Goal: Information Seeking & Learning: Learn about a topic

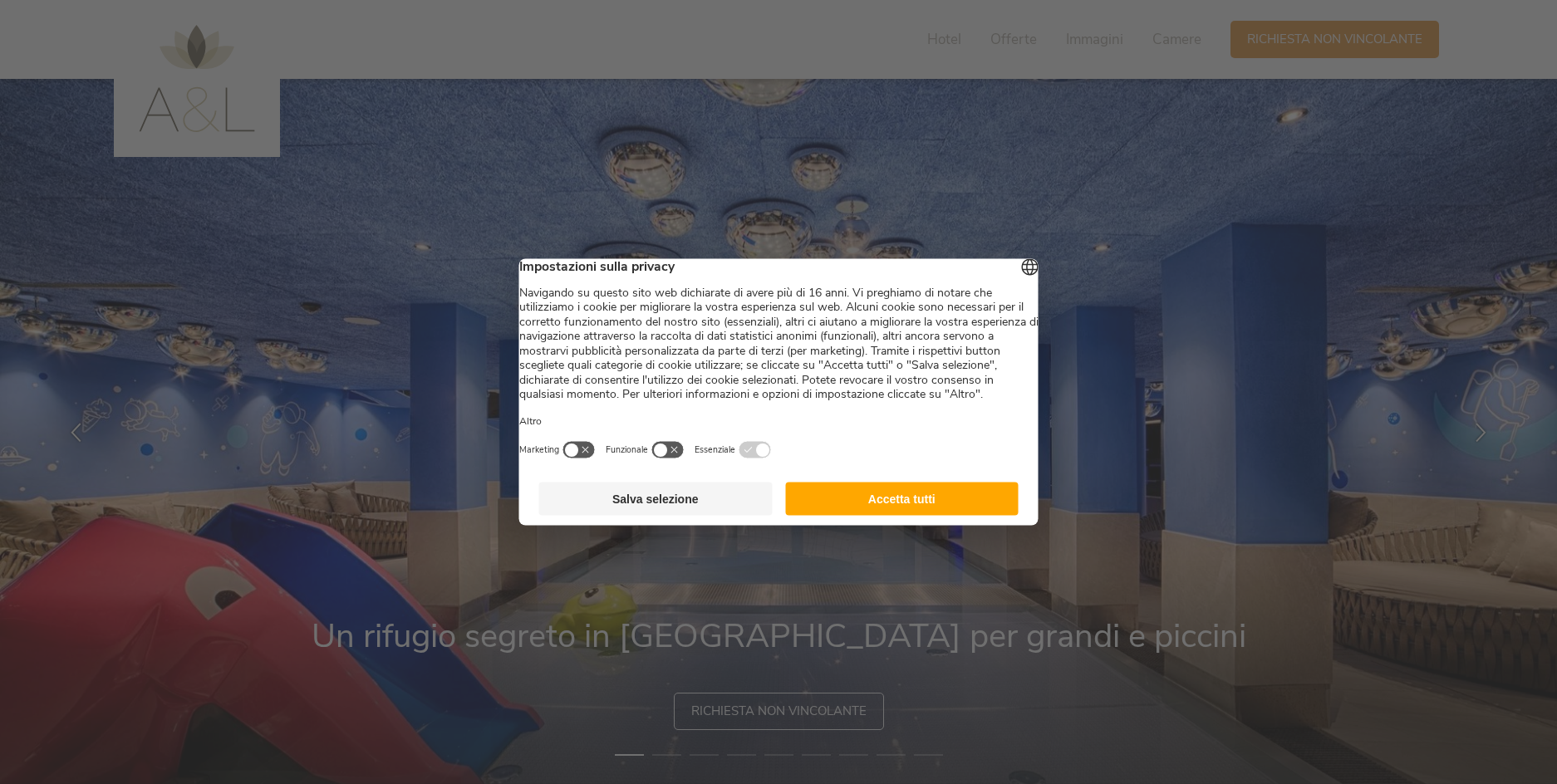
click at [913, 516] on button "Accetta tutti" at bounding box center [902, 499] width 234 height 33
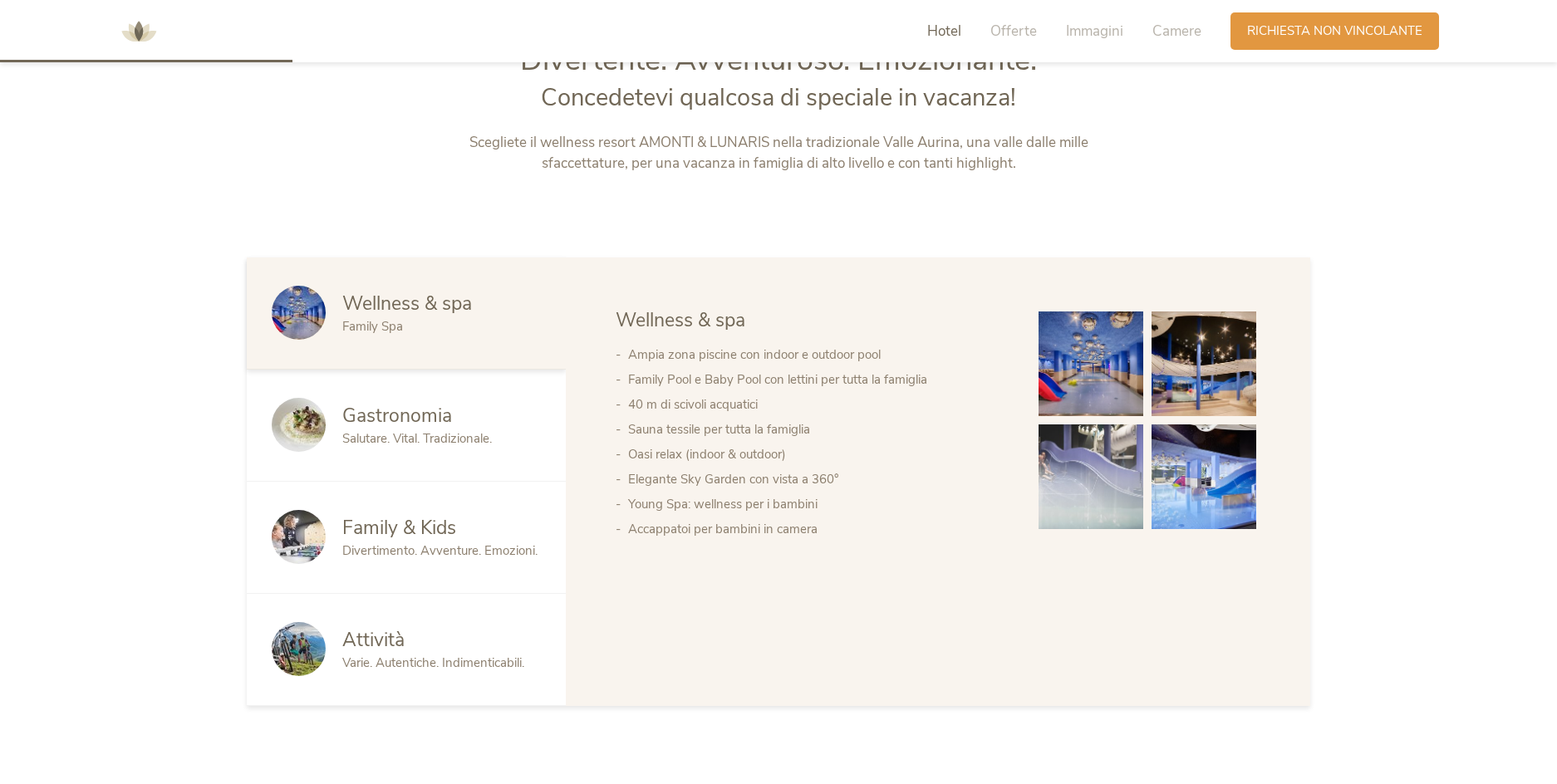
scroll to position [914, 0]
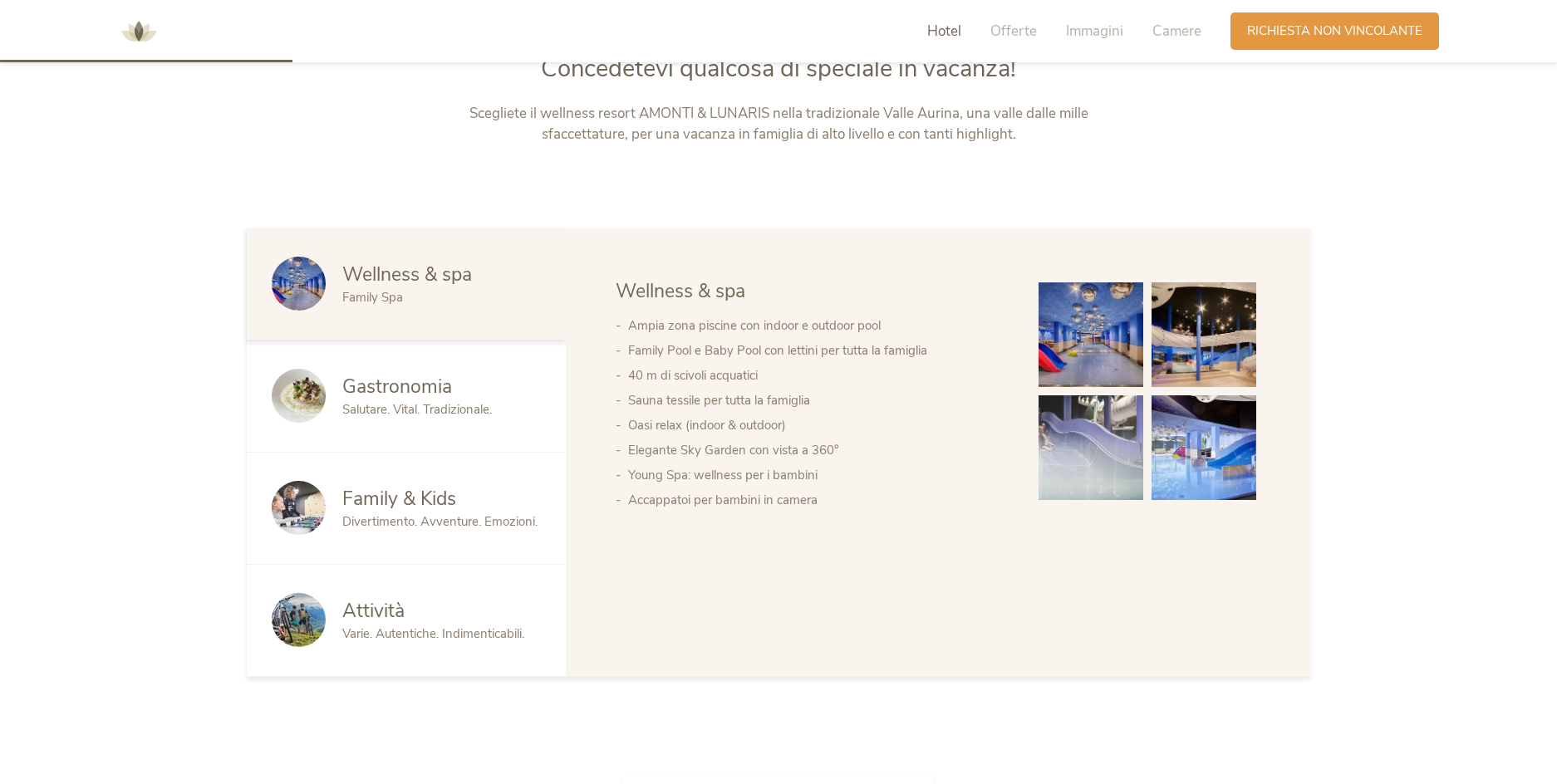
click at [1088, 334] on img at bounding box center [1091, 335] width 105 height 105
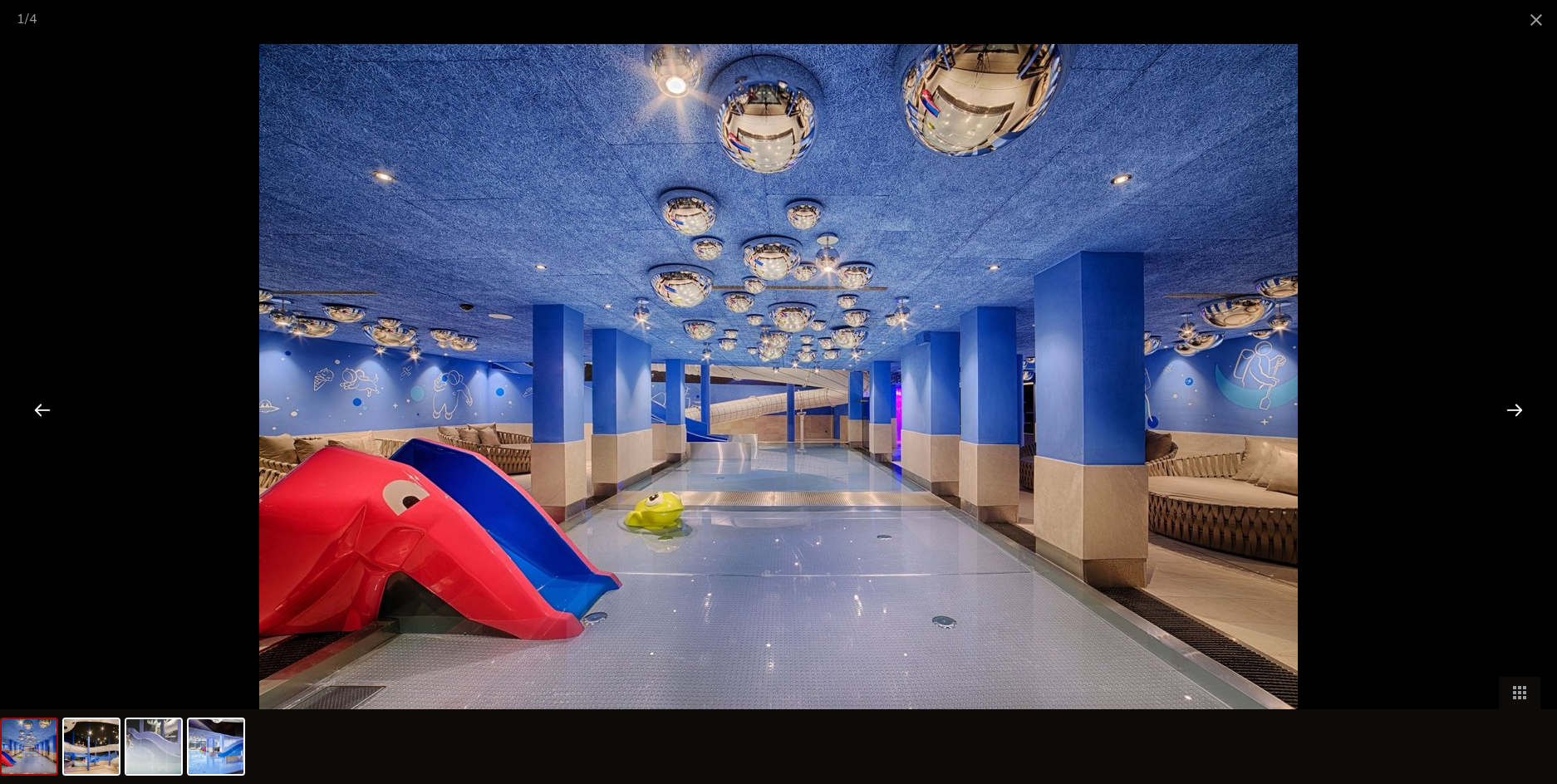
click at [1508, 412] on div at bounding box center [1514, 408] width 51 height 51
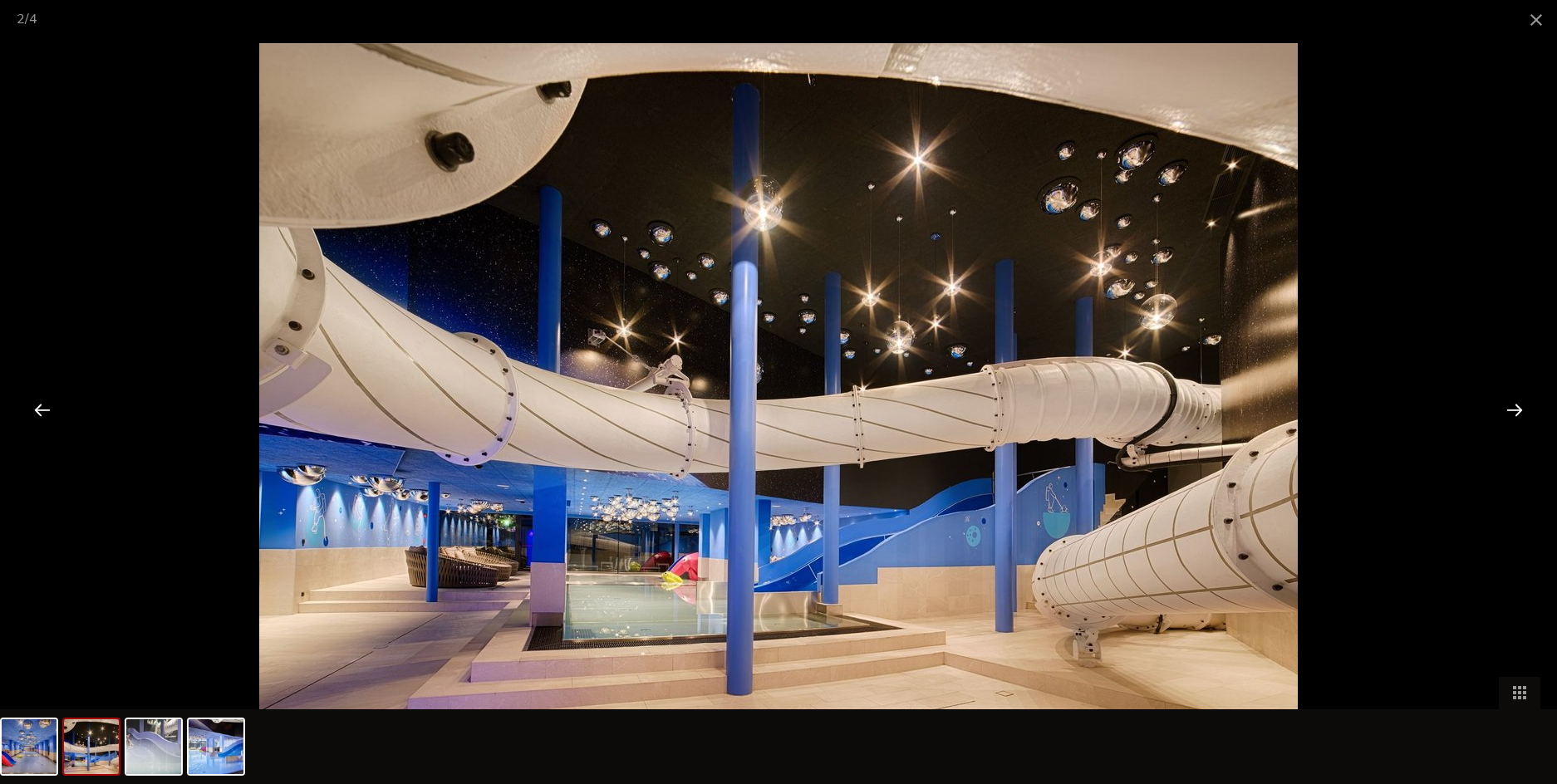
click at [1508, 412] on div at bounding box center [1514, 408] width 51 height 51
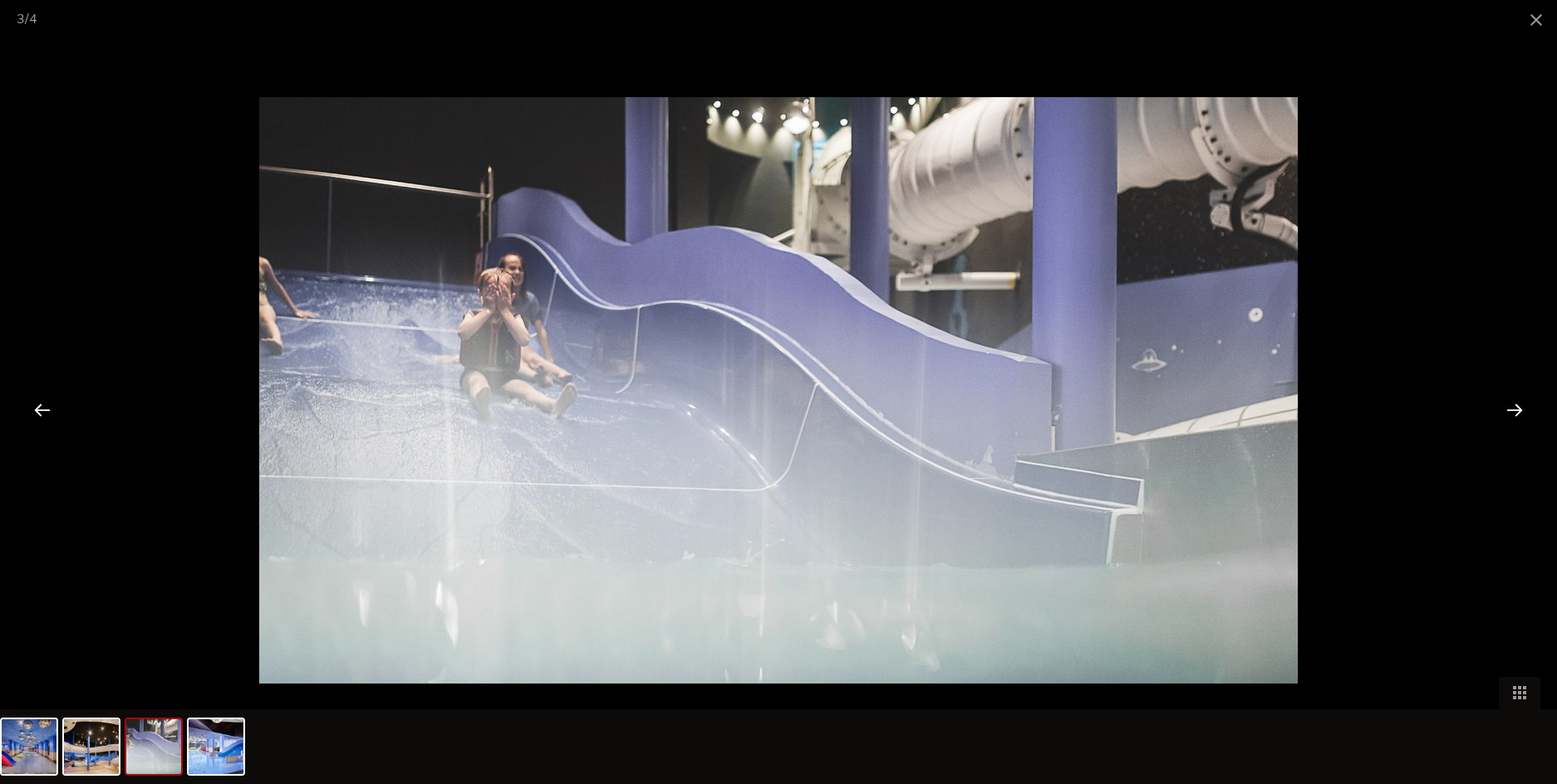
click at [1508, 412] on div at bounding box center [1514, 408] width 51 height 51
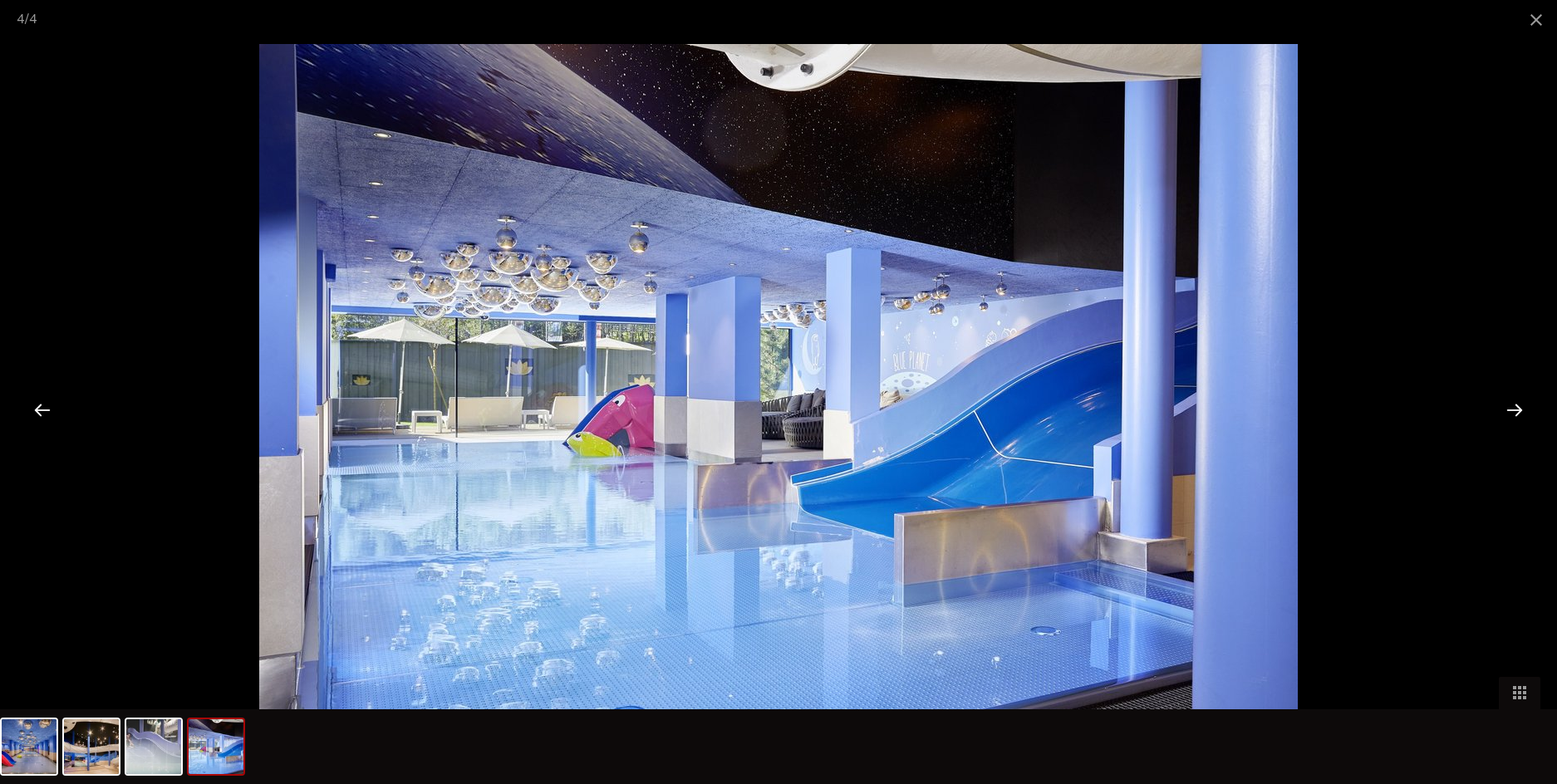
click at [1508, 412] on div at bounding box center [1514, 408] width 51 height 51
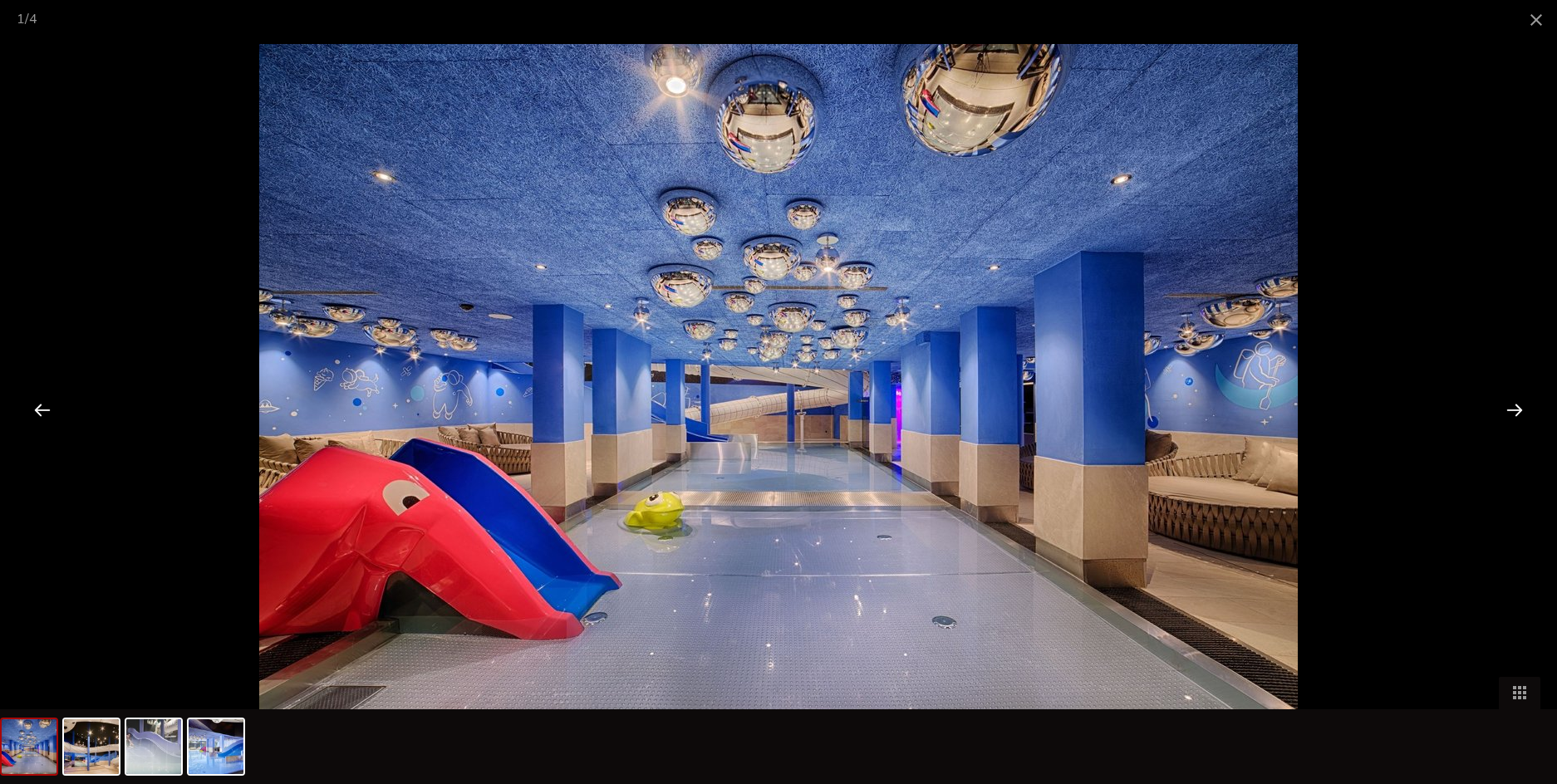
click at [1508, 412] on div at bounding box center [1514, 408] width 51 height 51
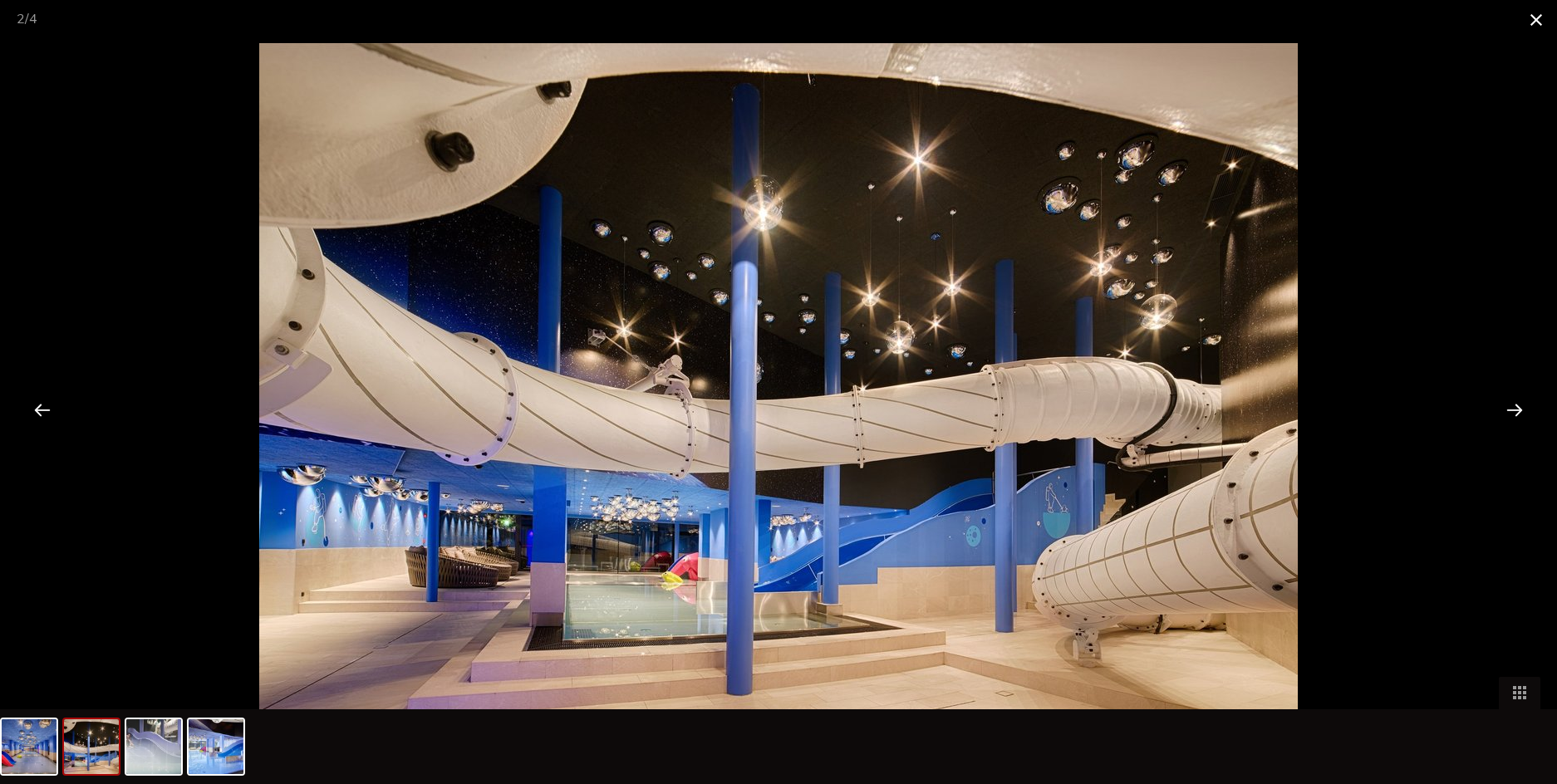
click at [1533, 21] on span at bounding box center [1536, 19] width 42 height 39
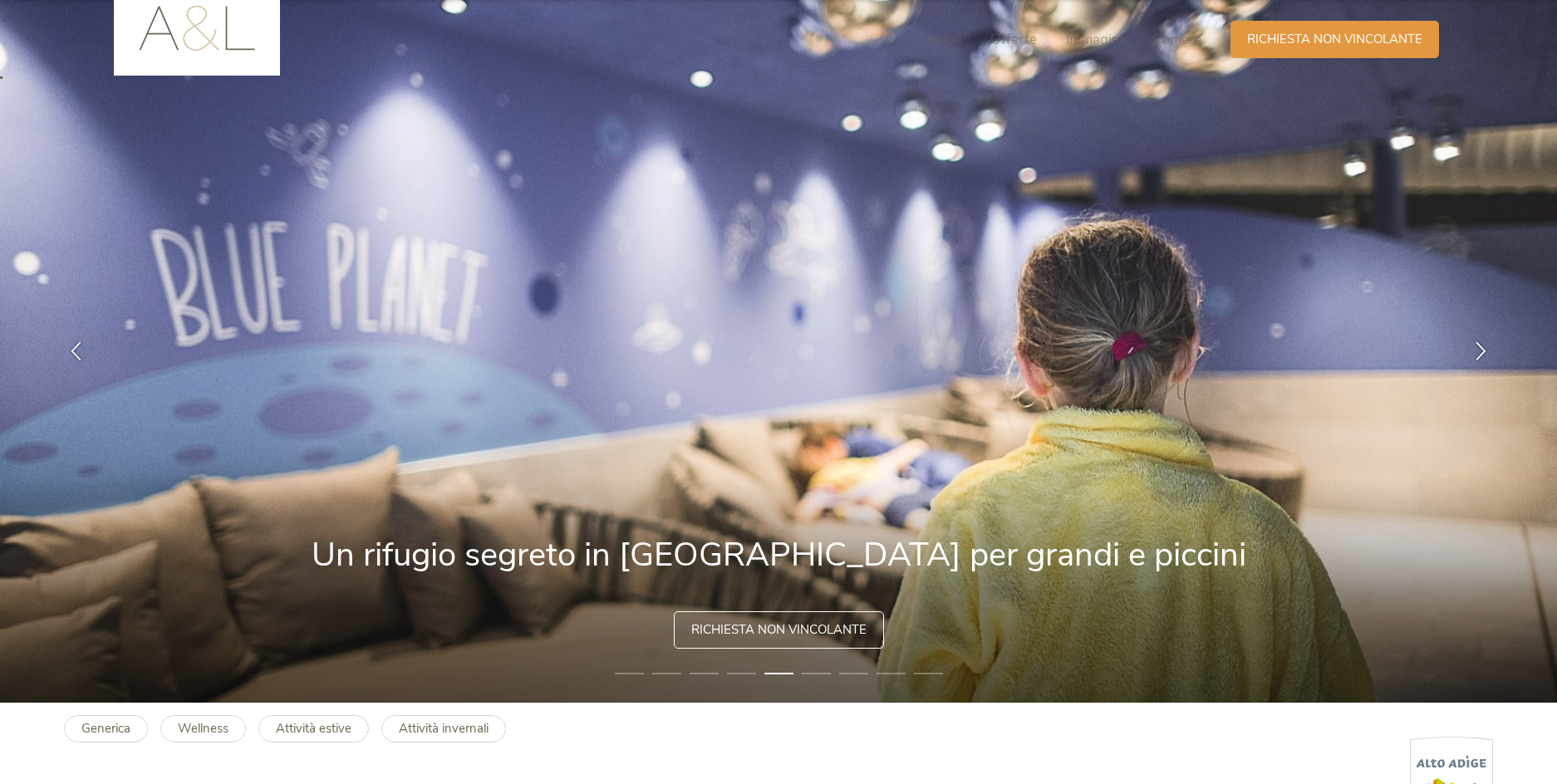
scroll to position [0, 0]
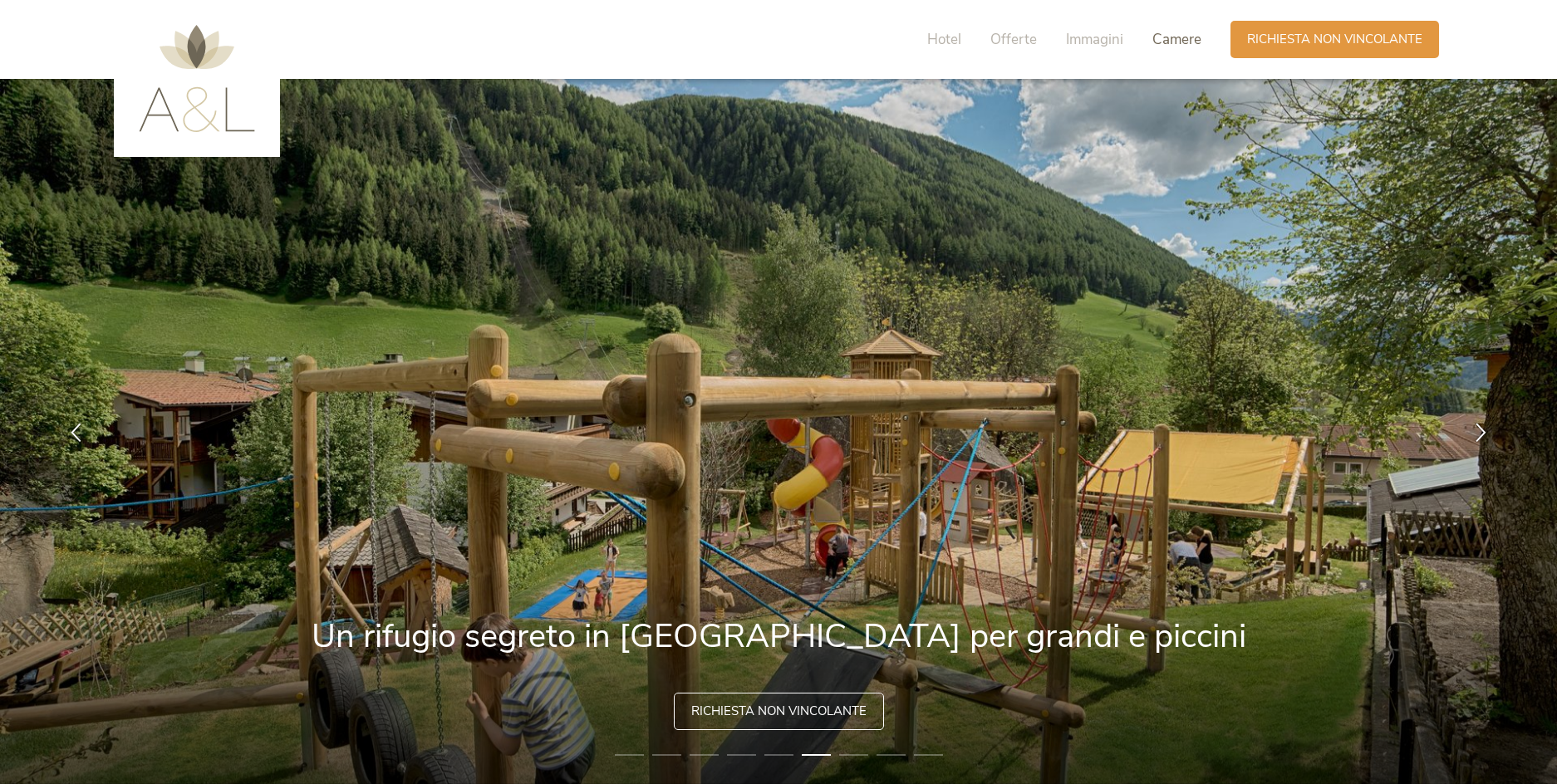
click at [1185, 44] on span "Camere" at bounding box center [1176, 40] width 50 height 19
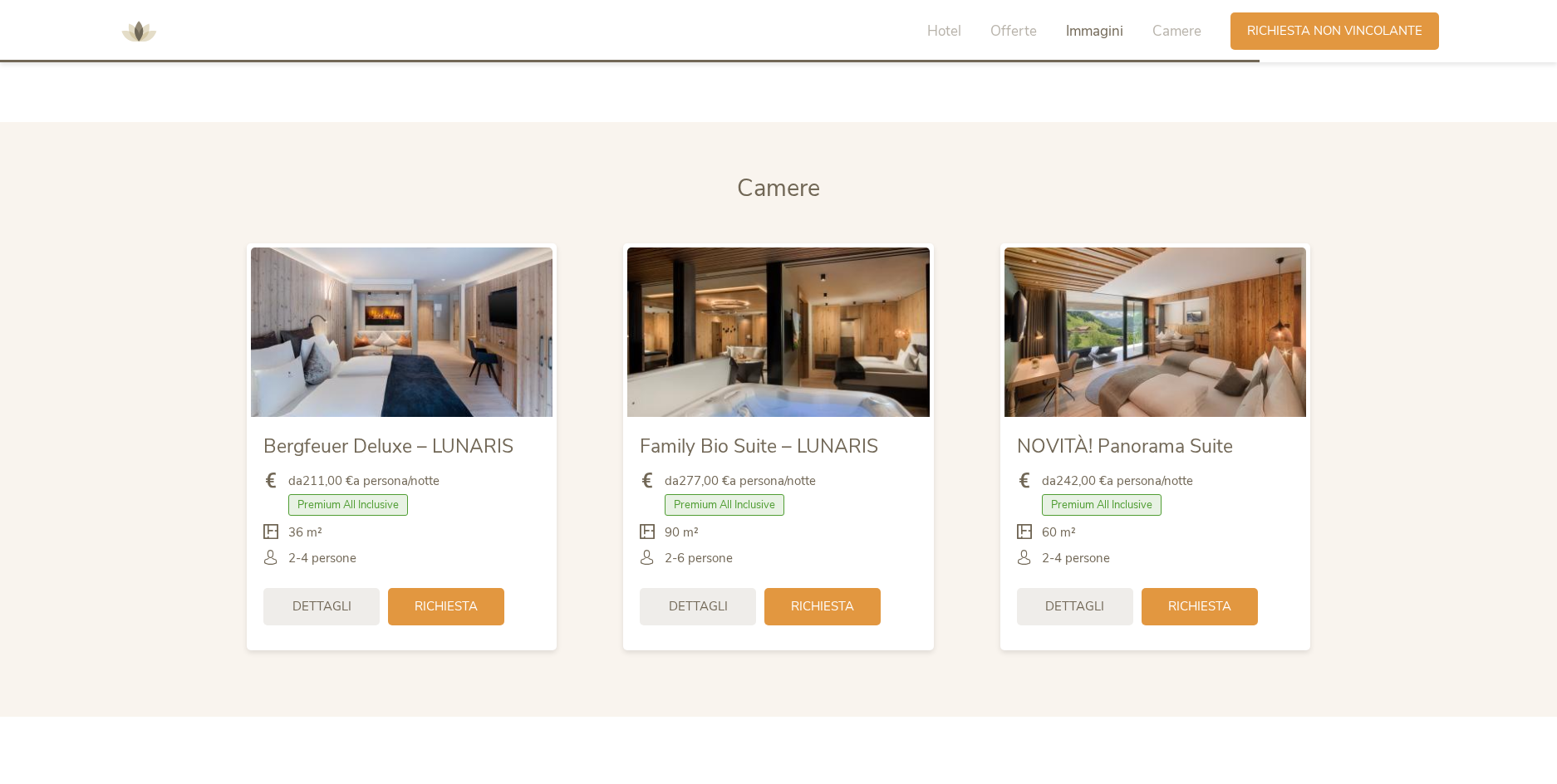
scroll to position [3974, 0]
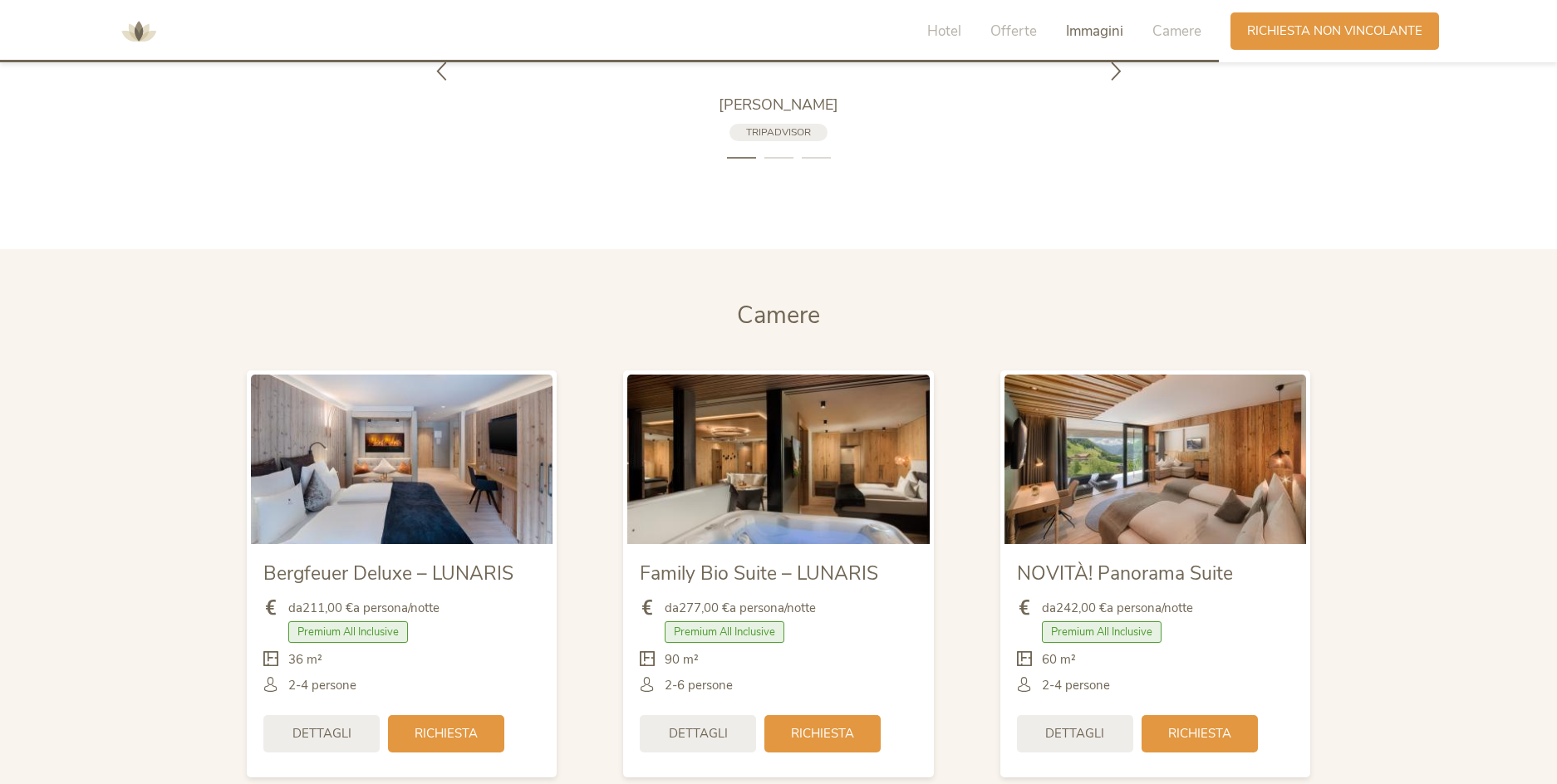
click at [1074, 32] on span "Immagini" at bounding box center [1094, 31] width 57 height 19
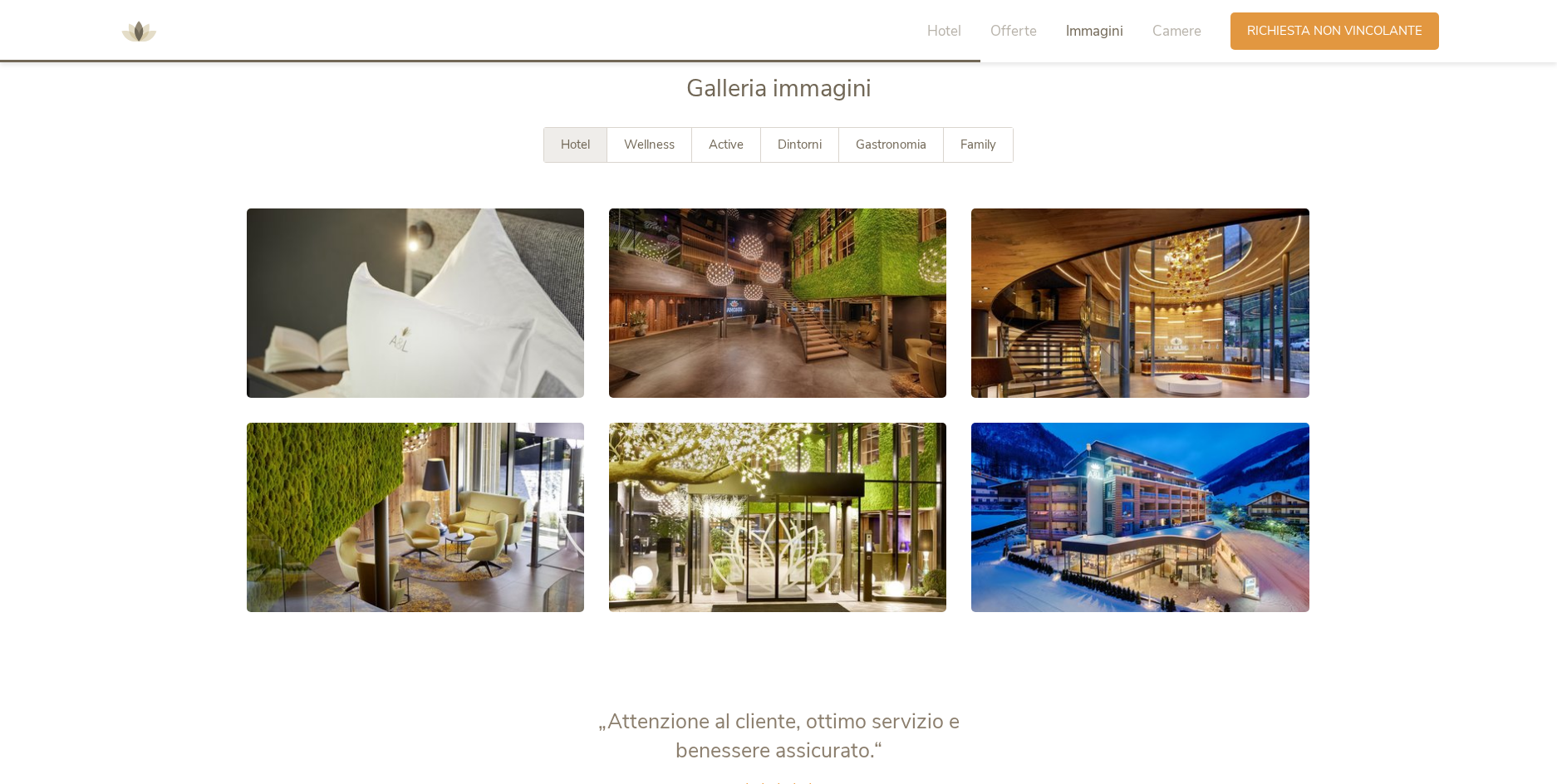
scroll to position [3064, 0]
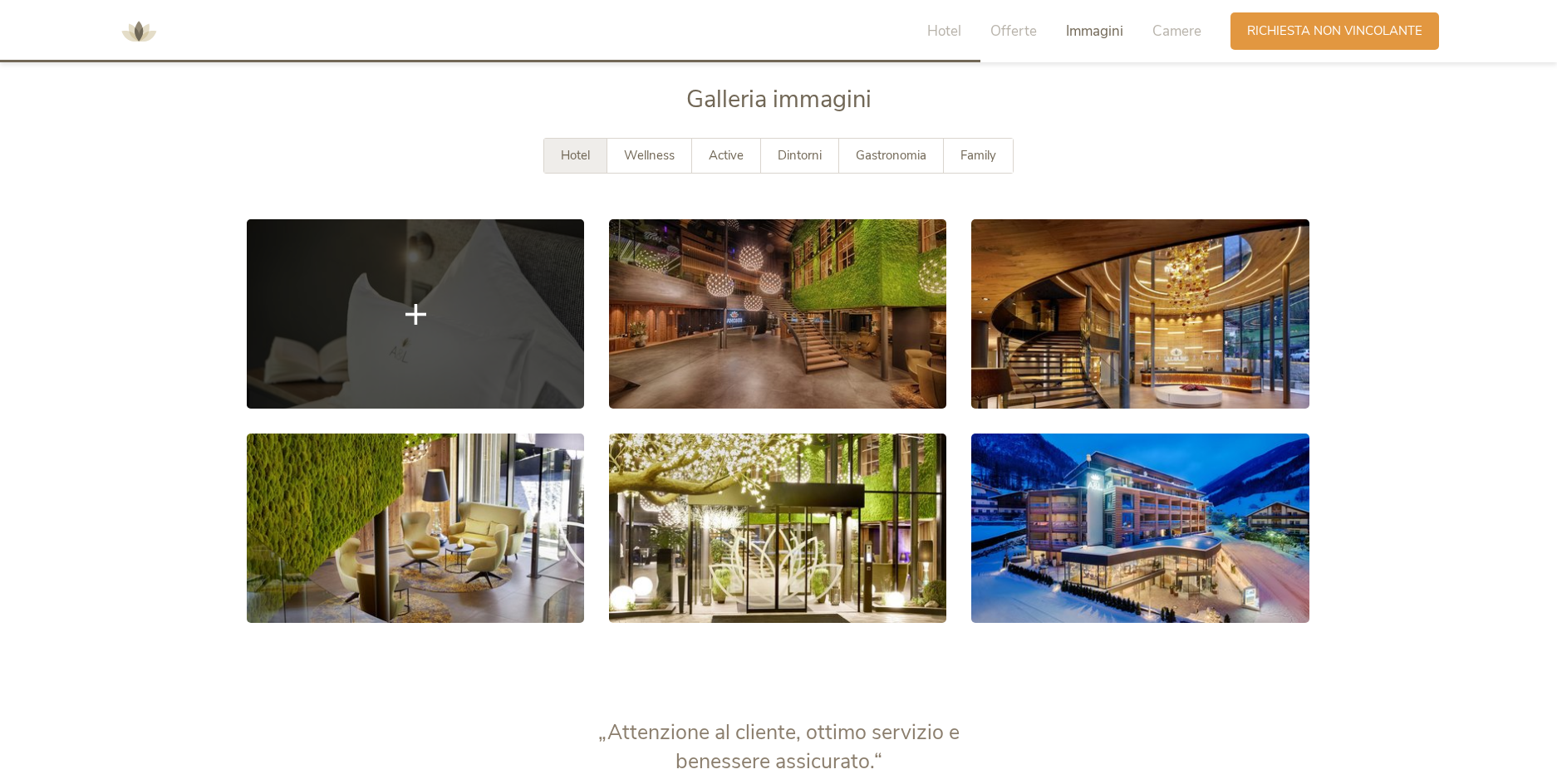
click at [494, 282] on link at bounding box center [415, 313] width 338 height 189
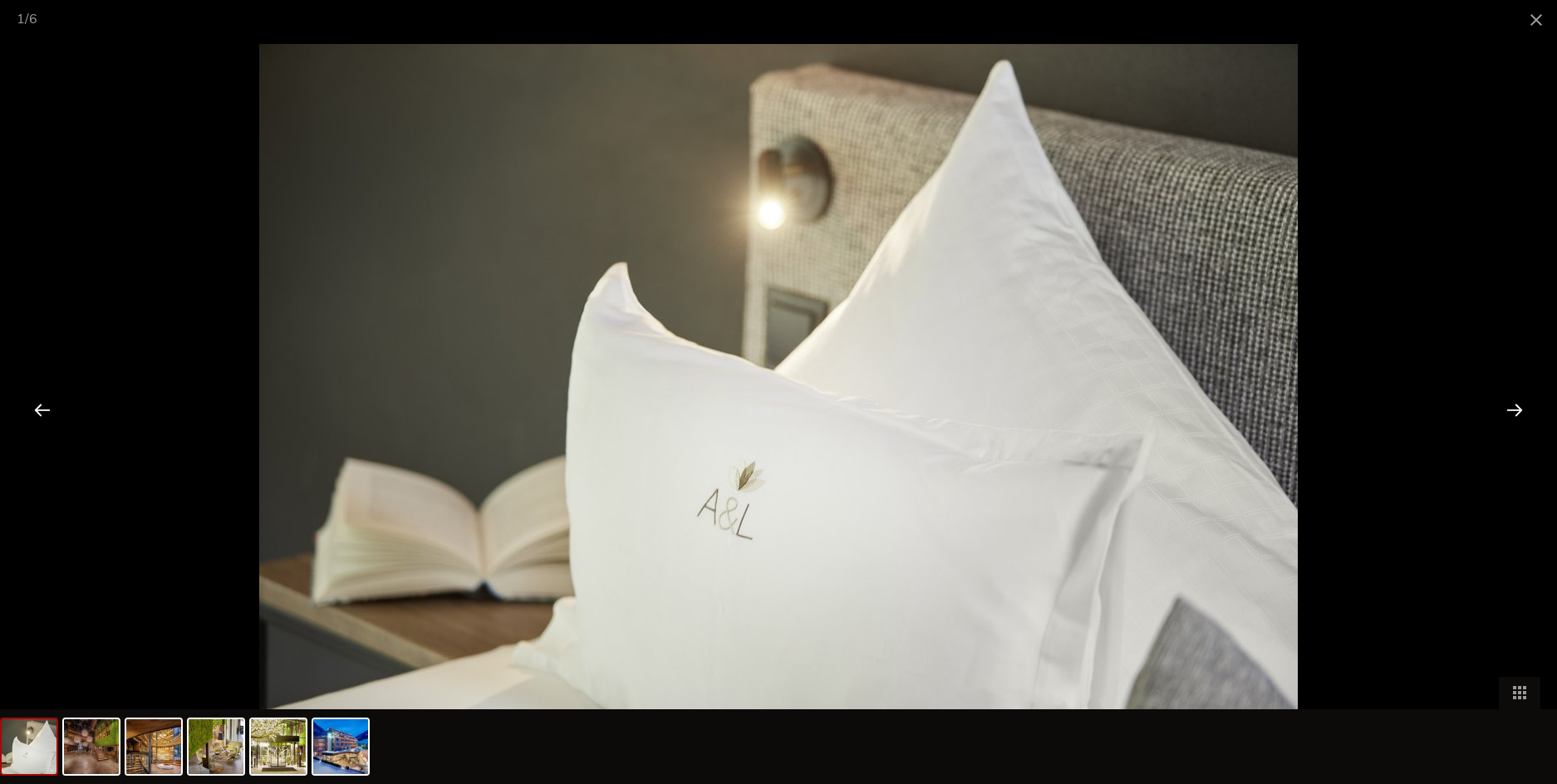
click at [1517, 409] on div at bounding box center [1514, 408] width 51 height 51
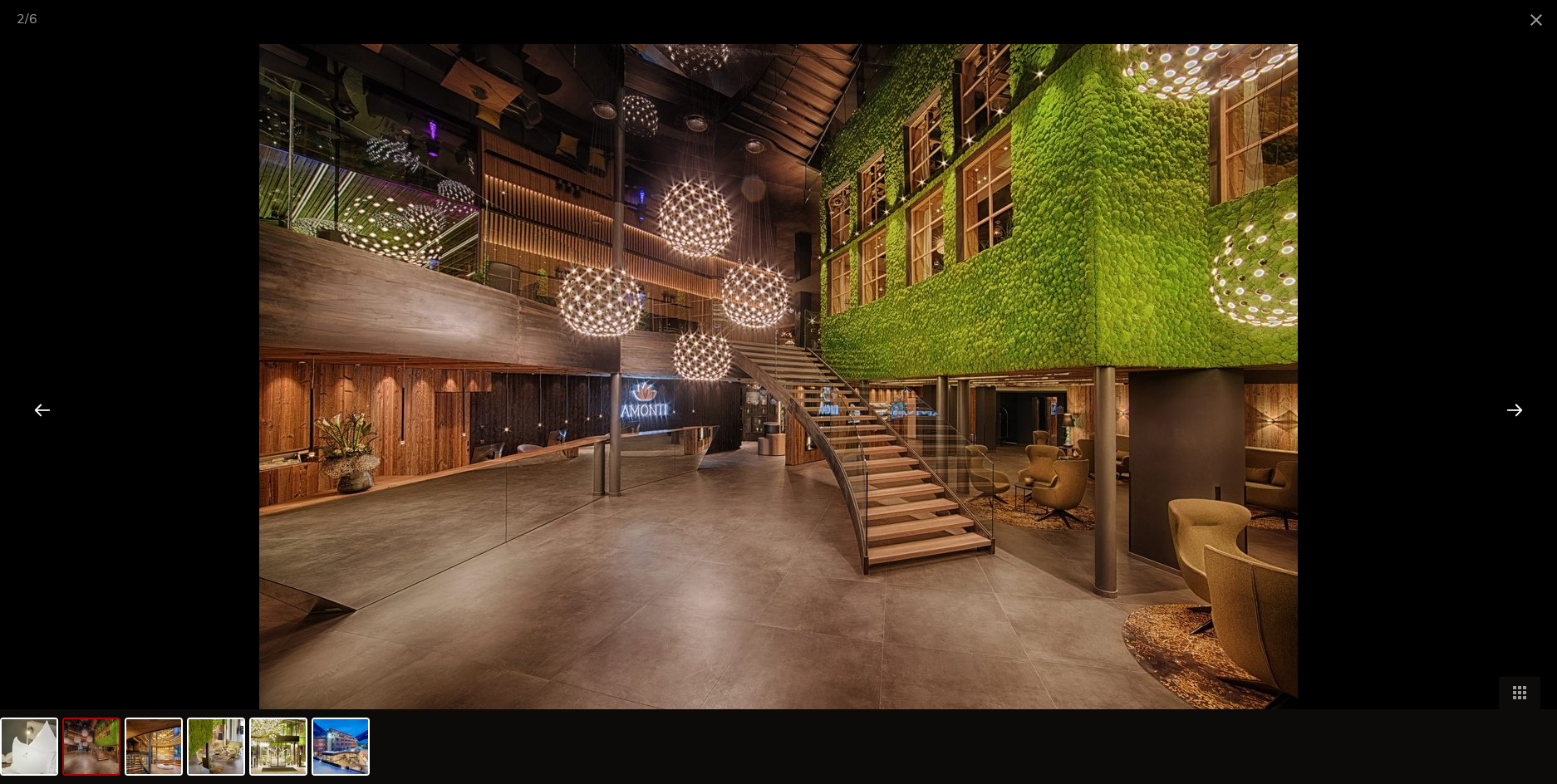
click at [1518, 410] on div at bounding box center [1514, 408] width 51 height 51
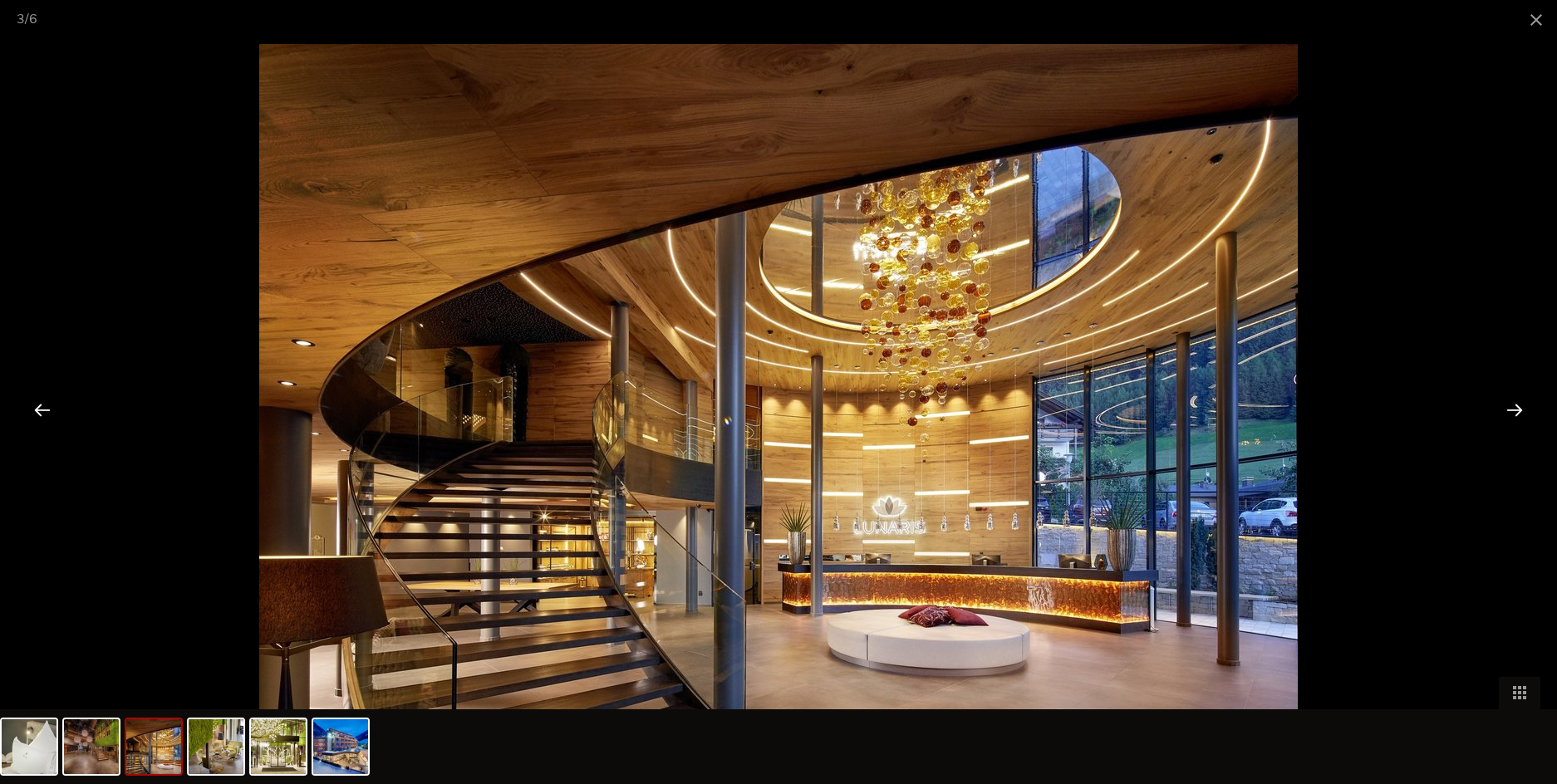
click at [1516, 410] on div at bounding box center [1514, 408] width 51 height 51
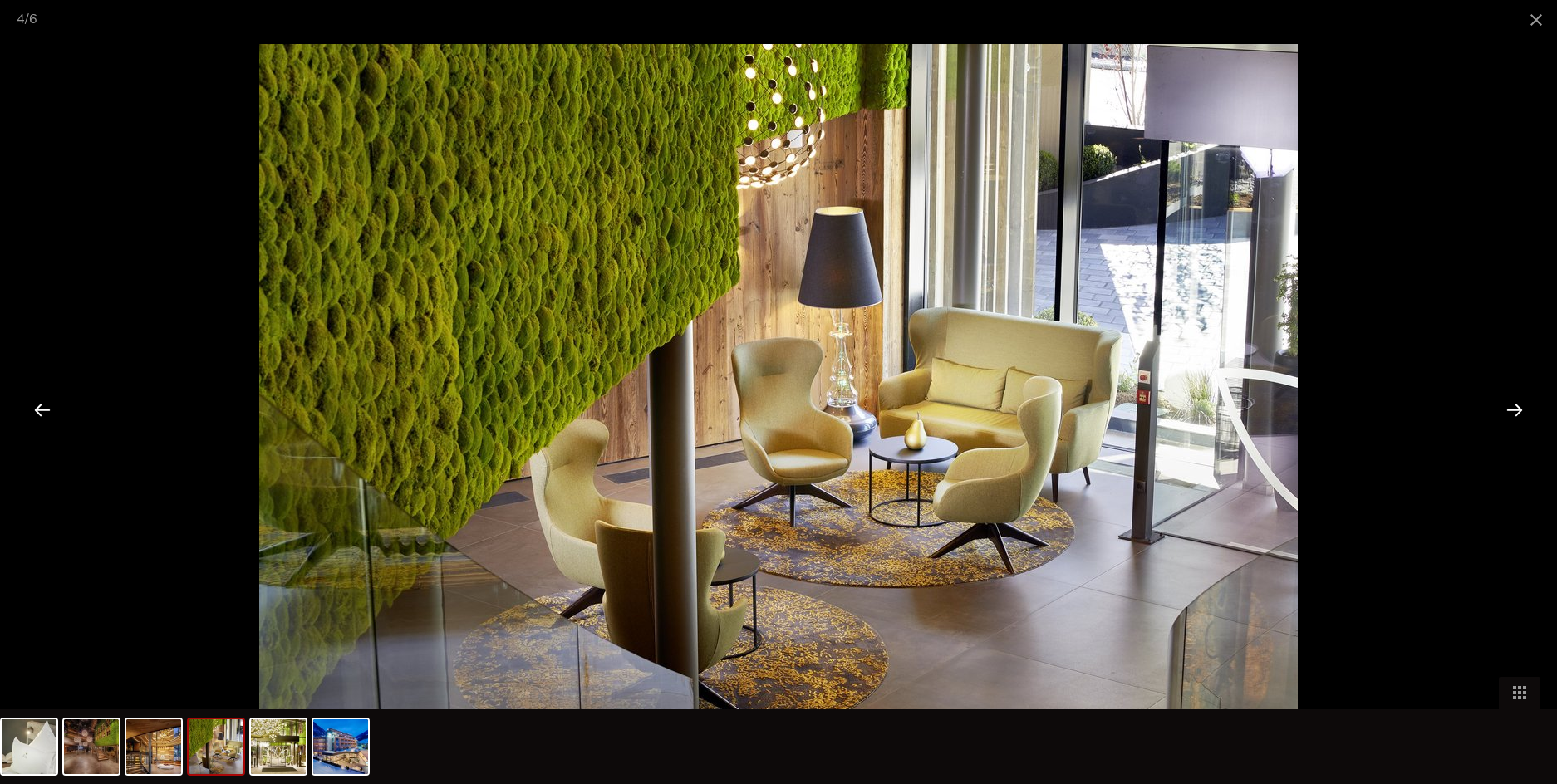
click at [1516, 410] on div at bounding box center [1514, 408] width 51 height 51
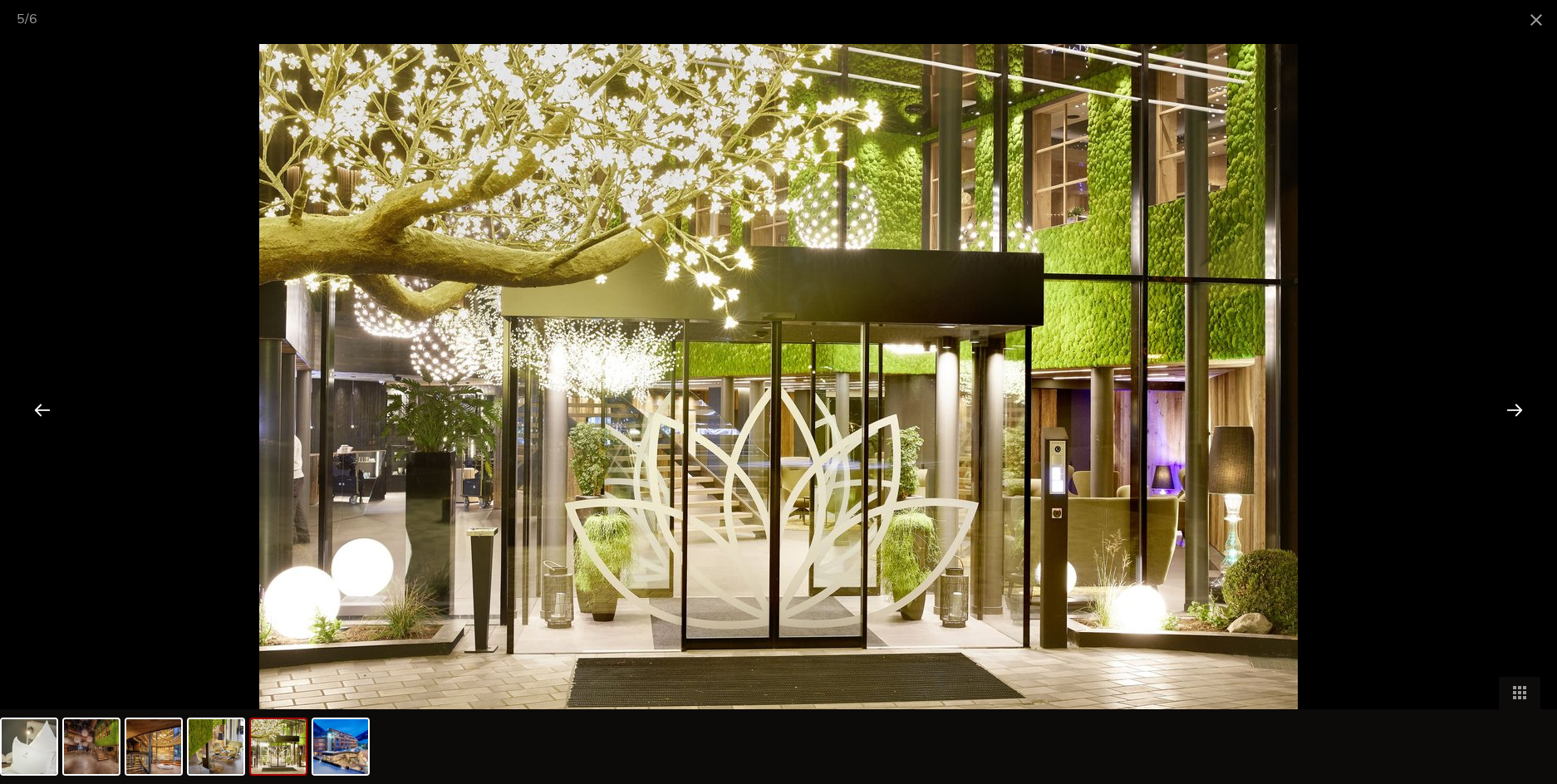
click at [1516, 410] on div at bounding box center [1514, 408] width 51 height 51
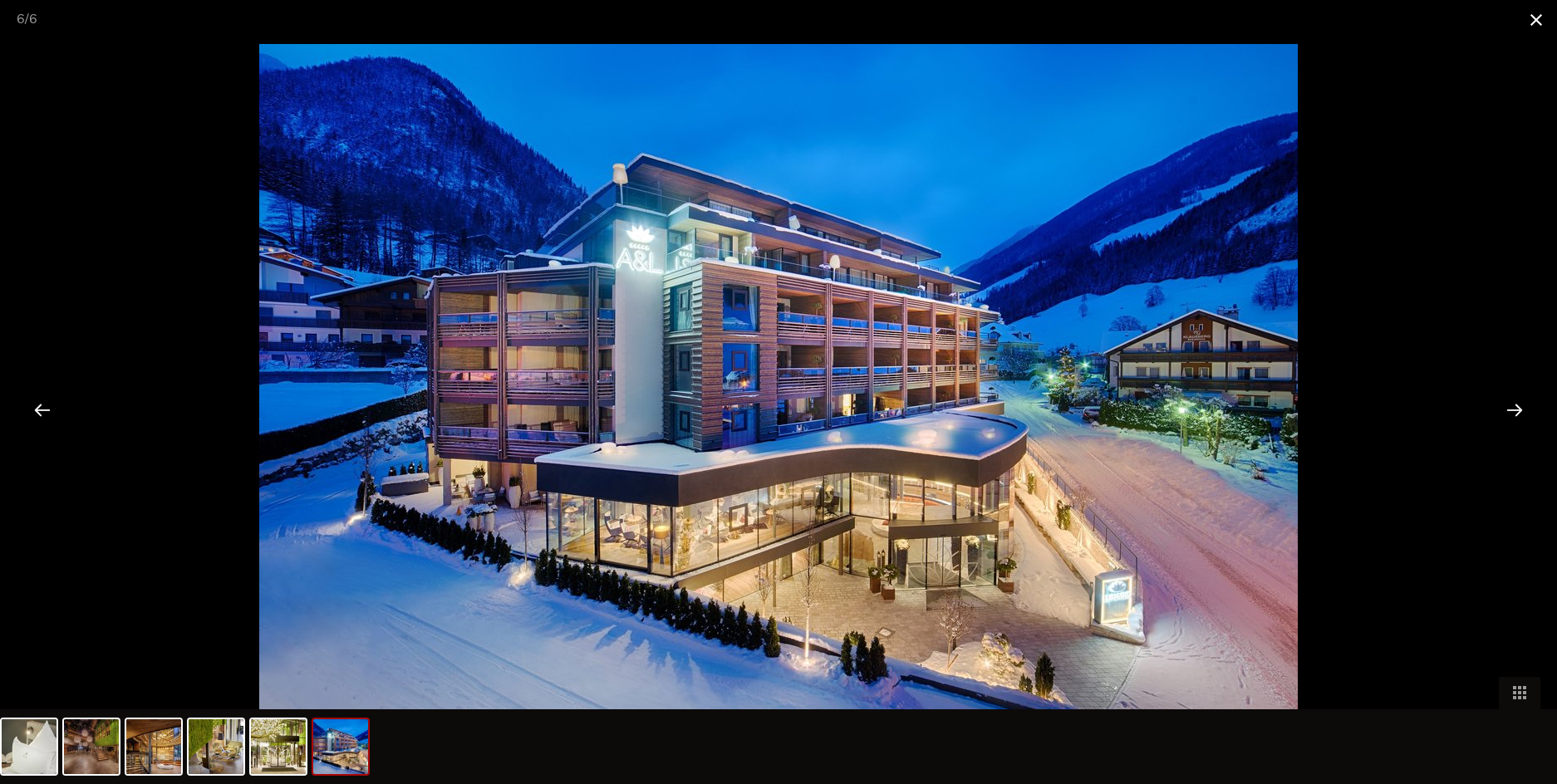
click at [1532, 18] on span at bounding box center [1536, 19] width 42 height 39
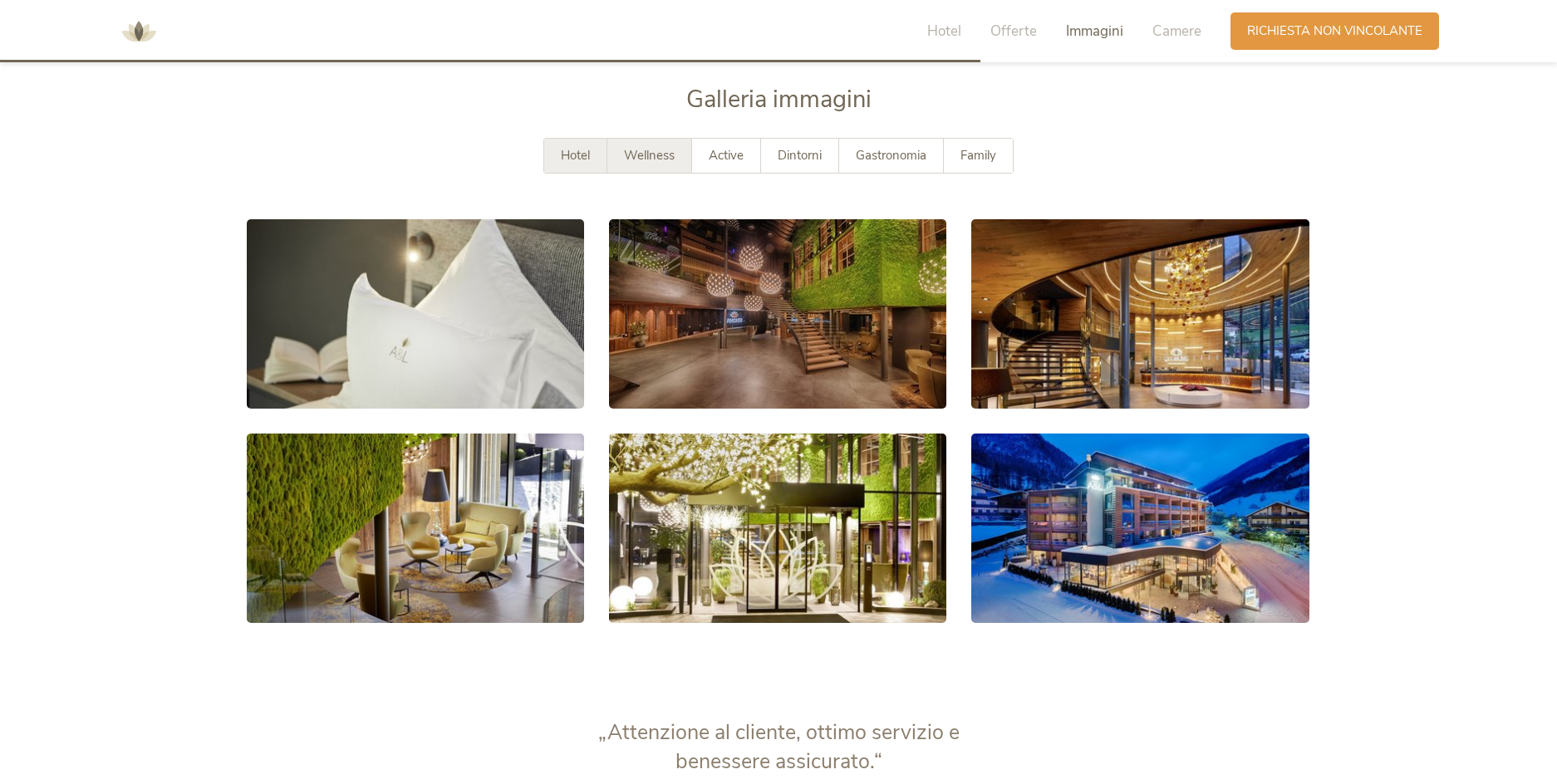
click at [679, 156] on div "Wellness" at bounding box center [649, 155] width 84 height 34
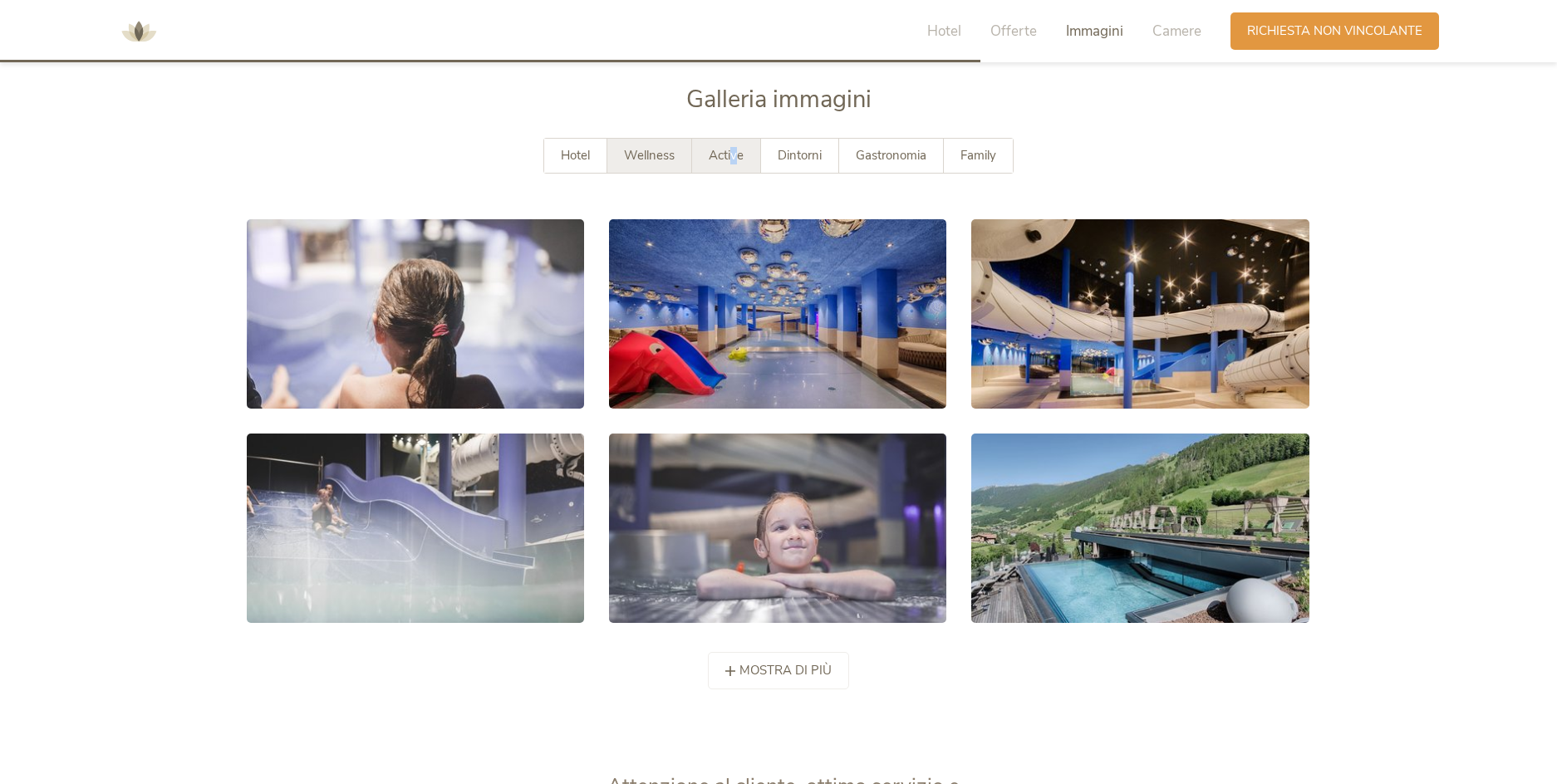
click at [735, 161] on span "Active" at bounding box center [726, 155] width 35 height 16
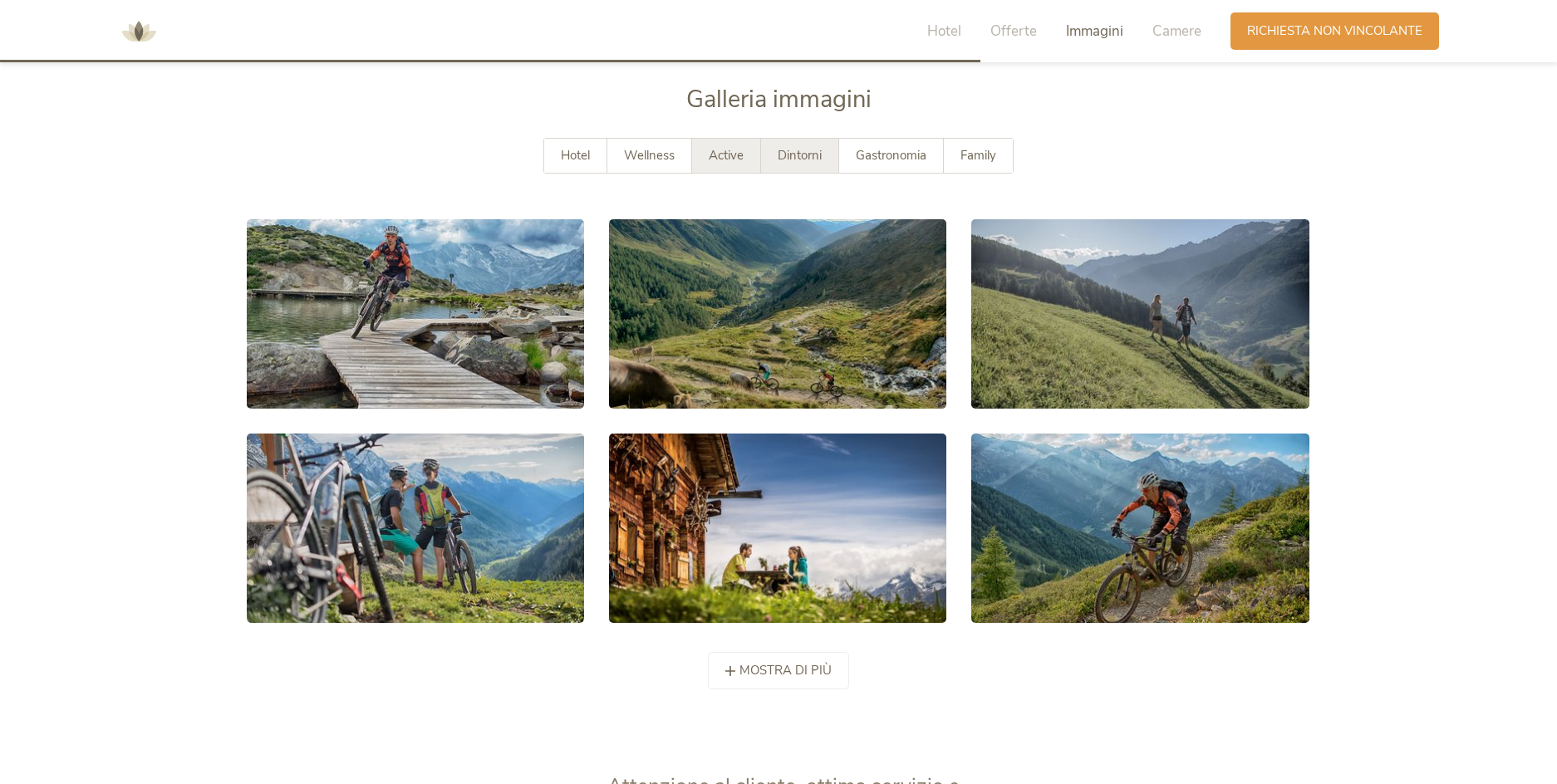
click at [787, 164] on div "Dintorni" at bounding box center [800, 155] width 78 height 34
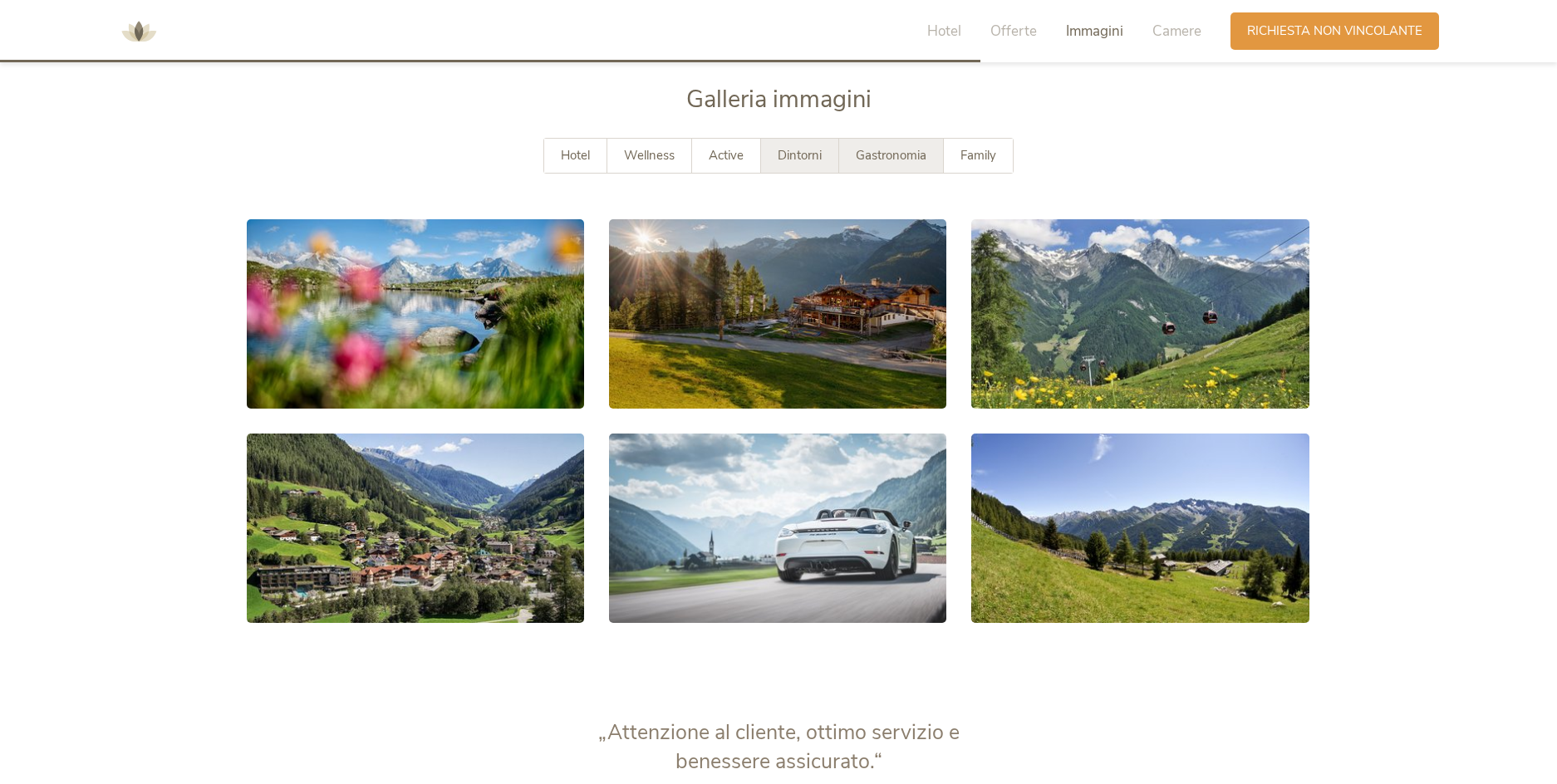
click at [904, 142] on div "Gastronomia" at bounding box center [892, 155] width 105 height 34
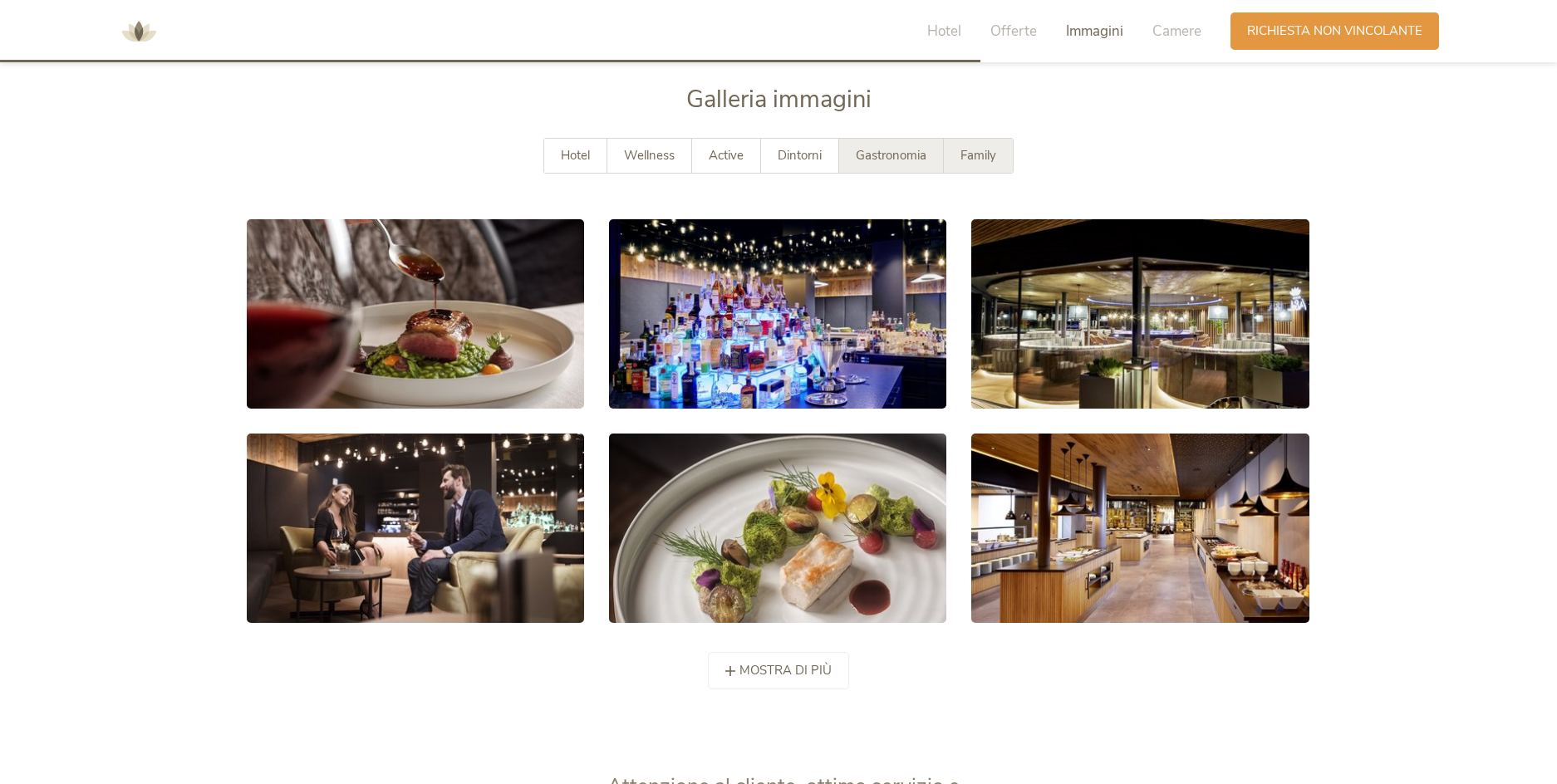
click at [995, 159] on span "Family" at bounding box center [977, 155] width 36 height 16
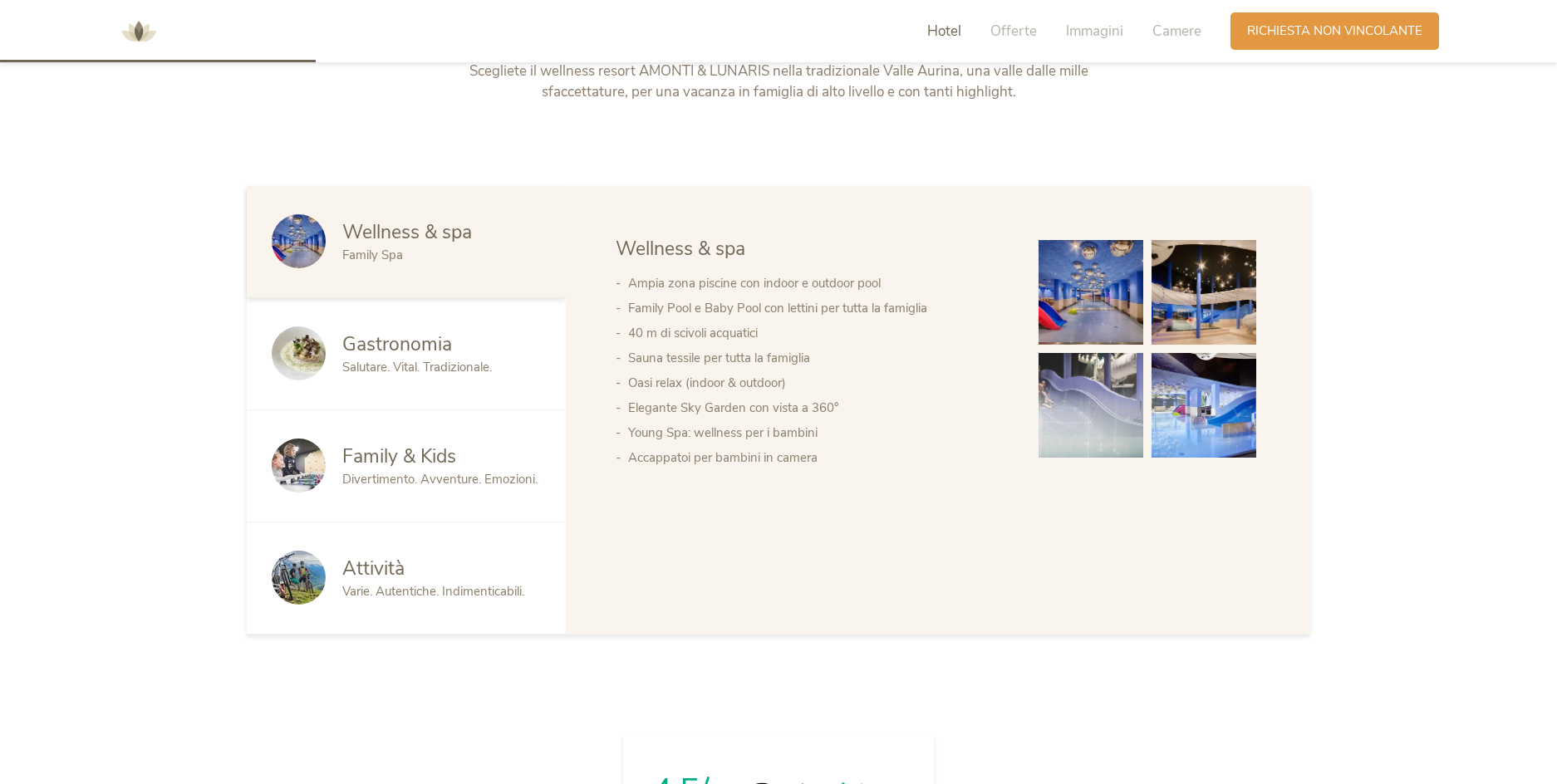
scroll to position [904, 0]
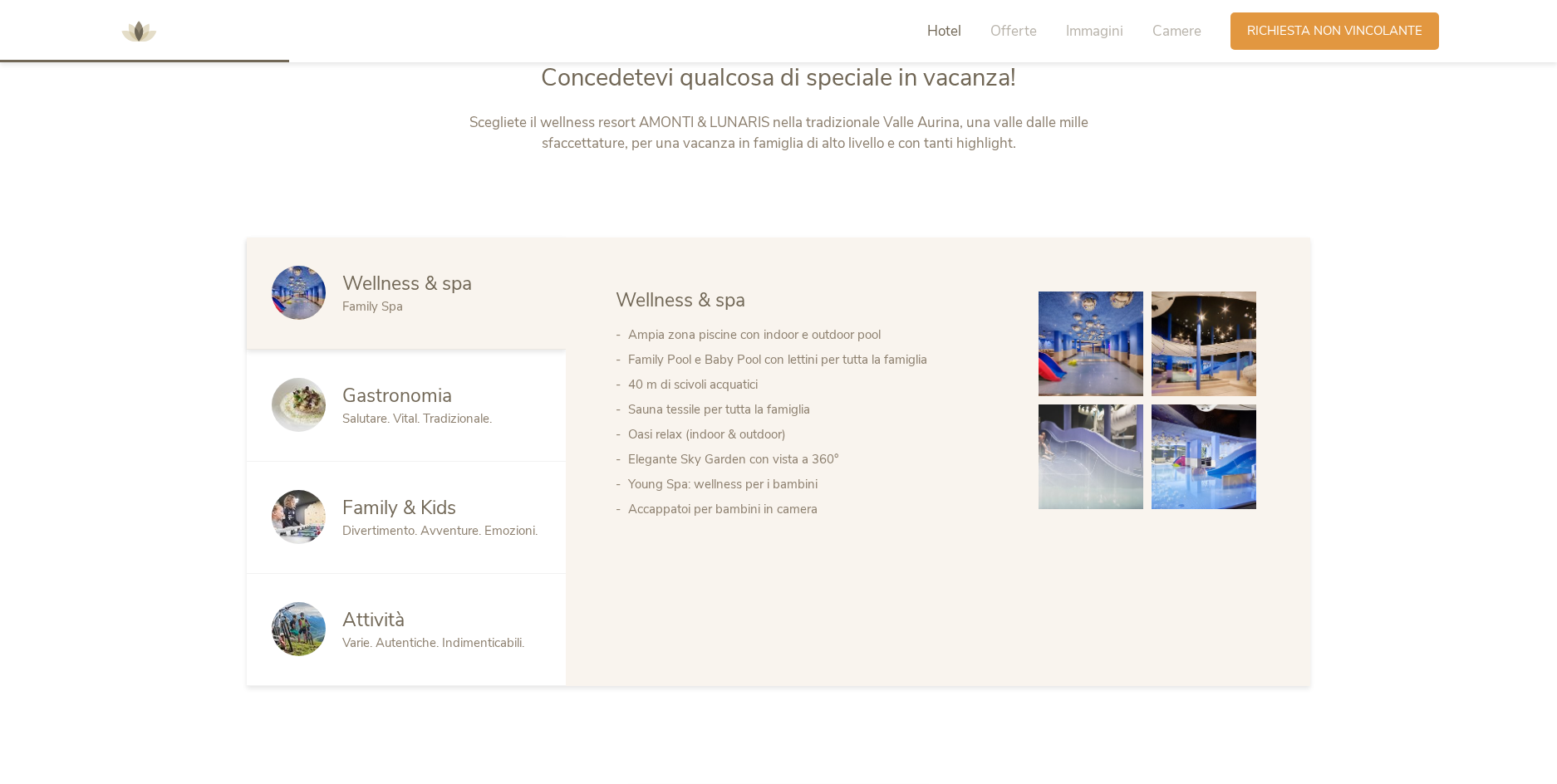
click at [453, 423] on span "Salutare. Vital. Tradizionale." at bounding box center [417, 418] width 149 height 16
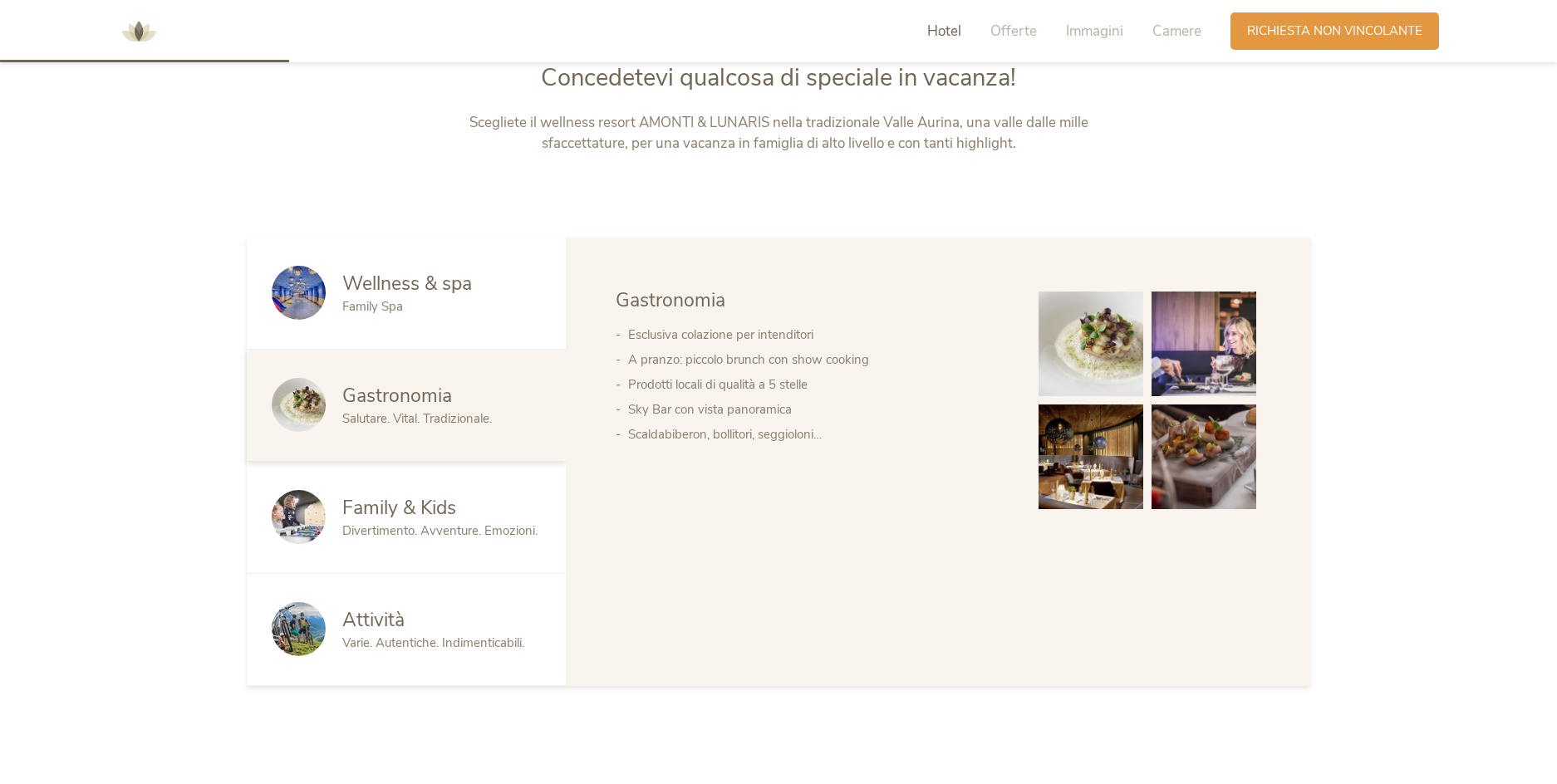
click at [441, 475] on div "Family & Kids Divertimento. Avventure. Emozioni." at bounding box center [406, 518] width 319 height 113
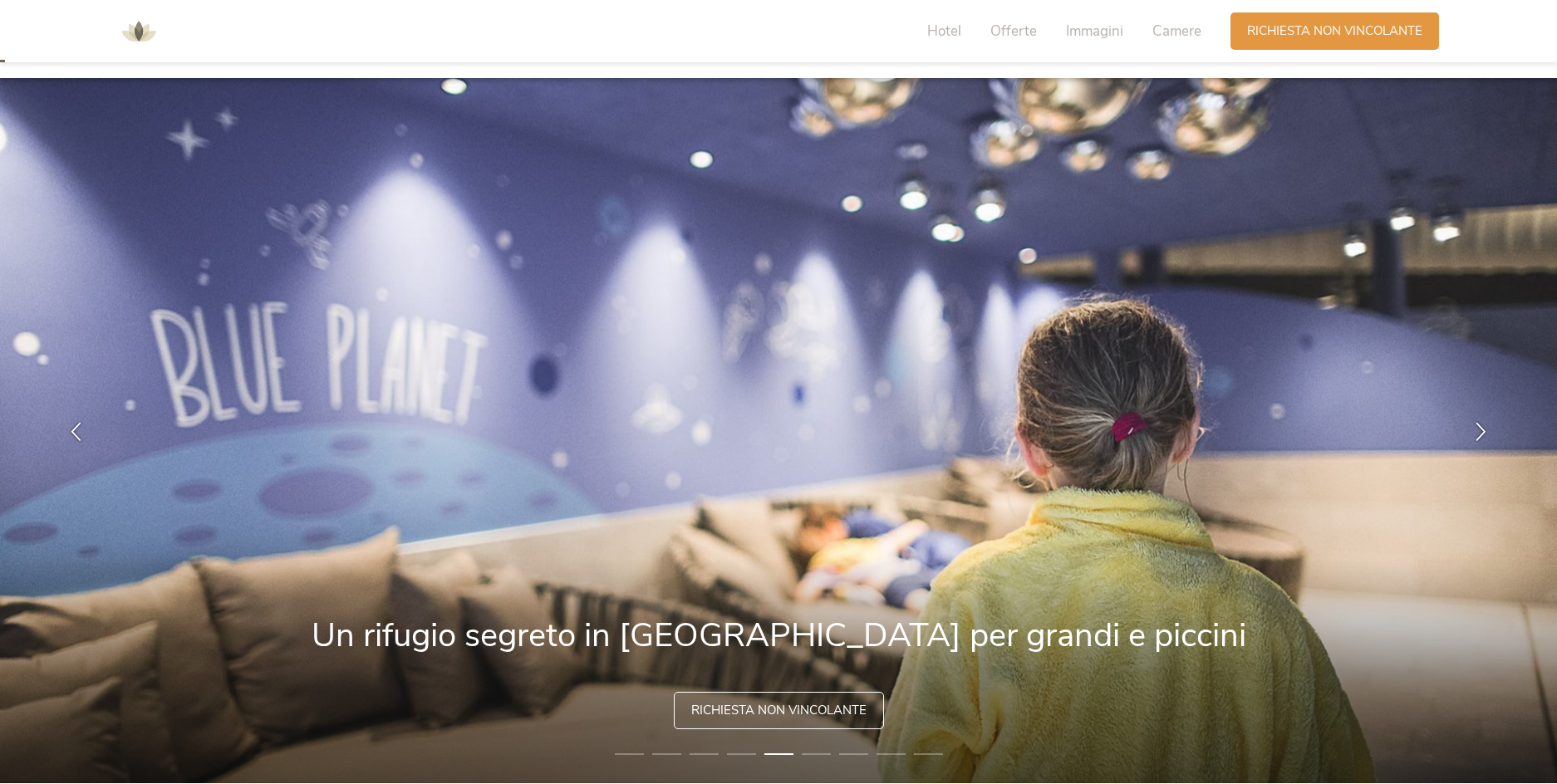
scroll to position [0, 0]
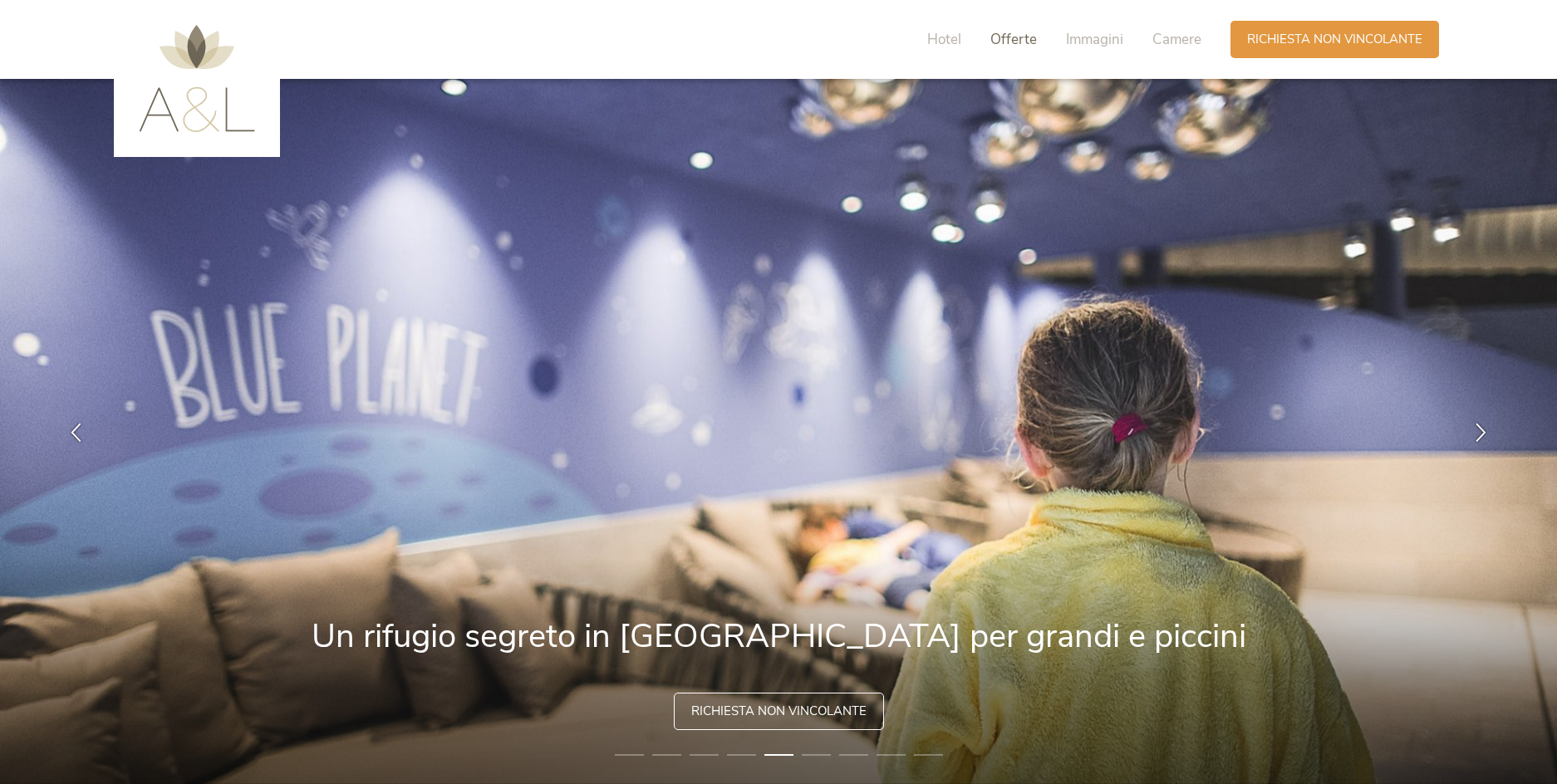
click at [1010, 32] on span "Offerte" at bounding box center [1013, 40] width 47 height 19
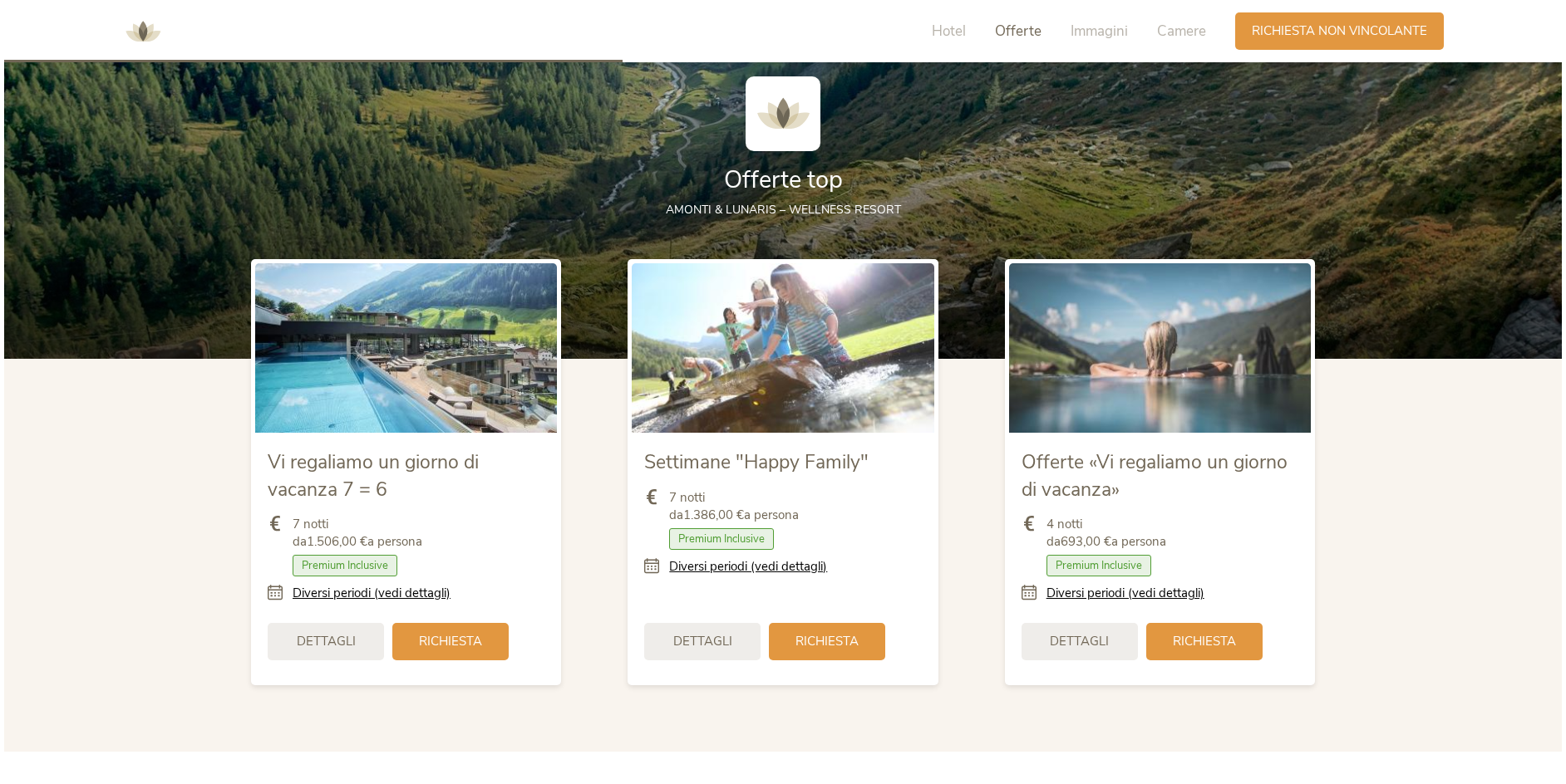
scroll to position [1994, 0]
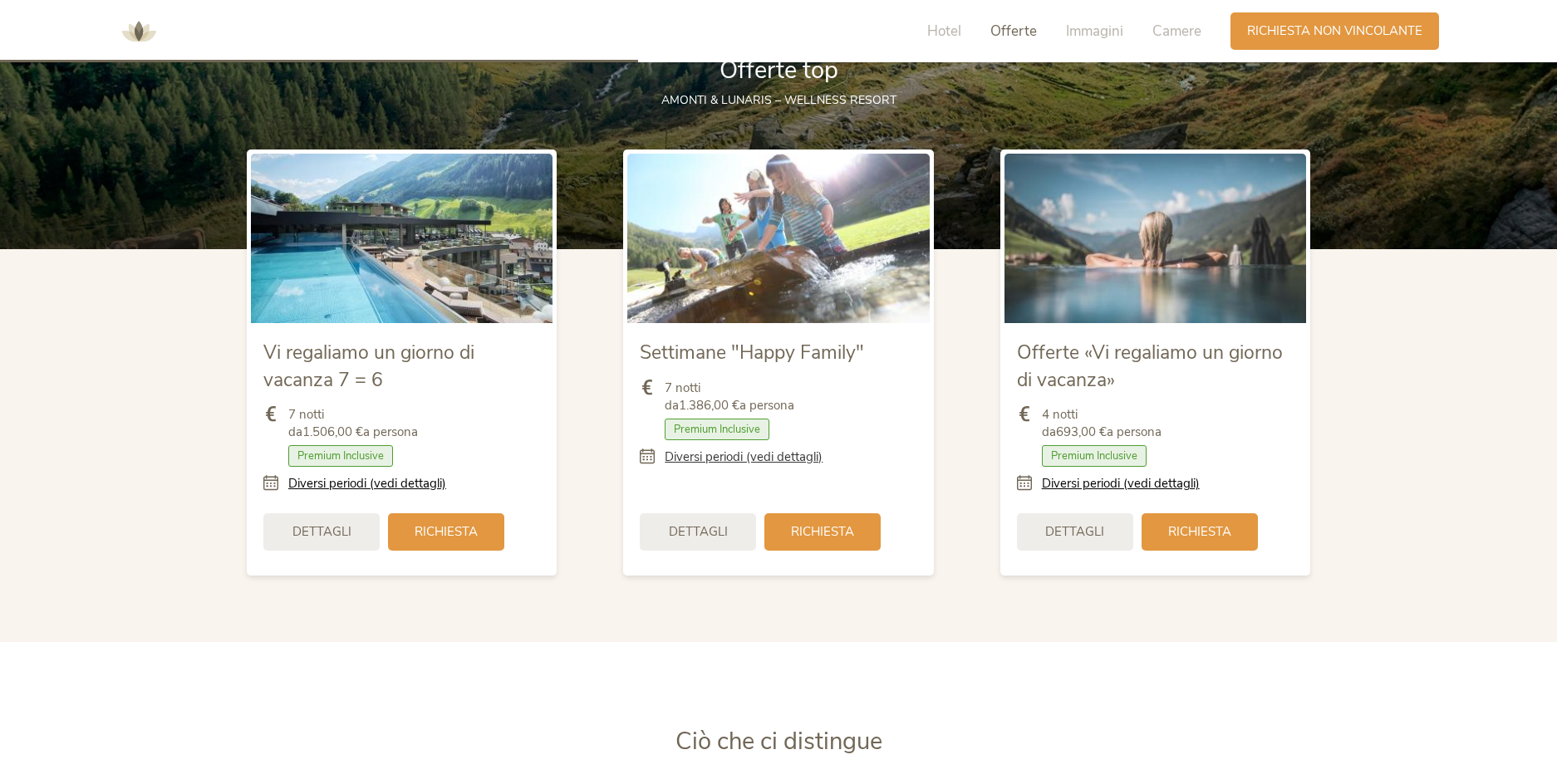
click at [712, 456] on link "Diversi periodi (vedi dettagli)" at bounding box center [744, 457] width 158 height 17
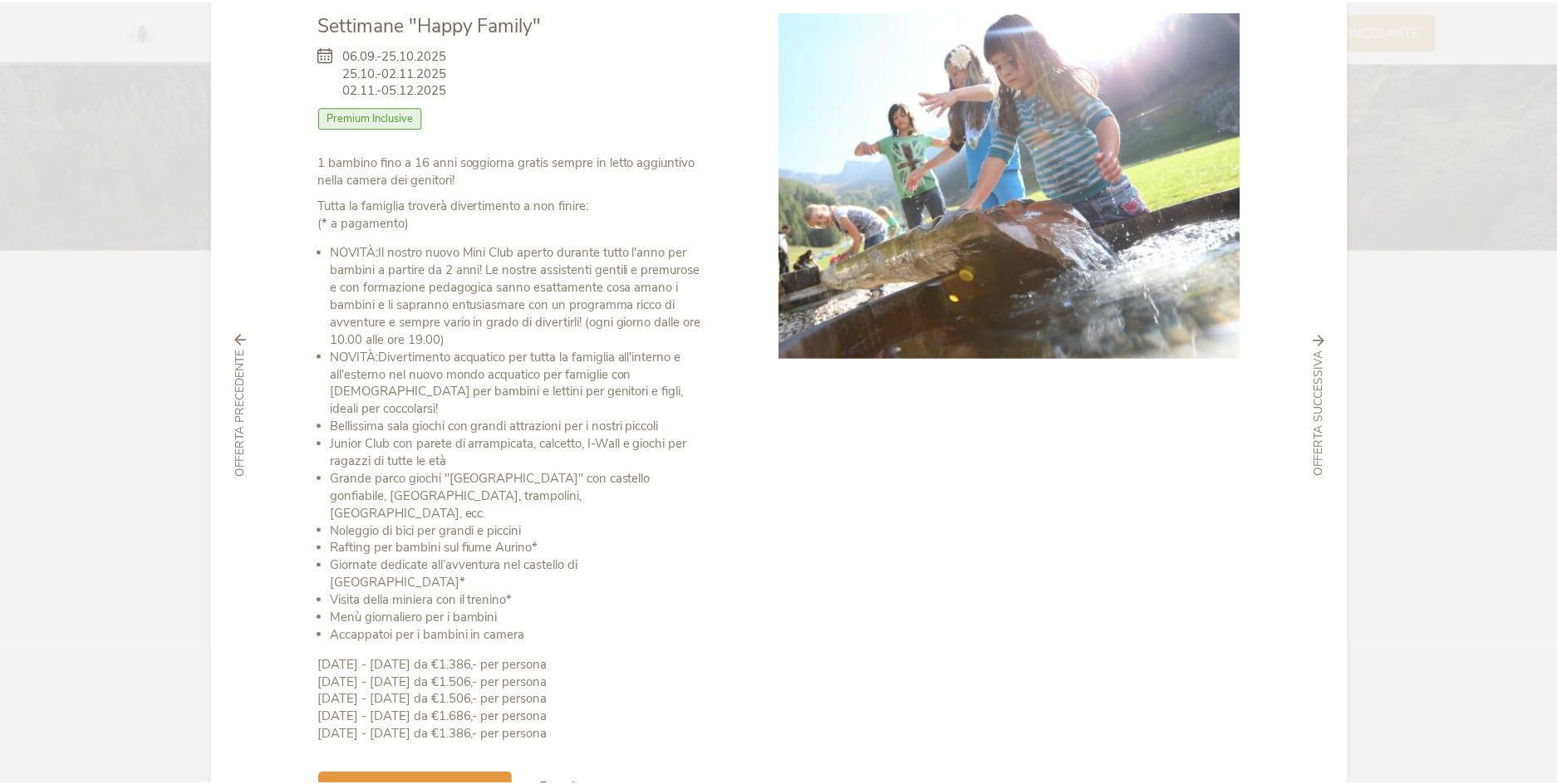
scroll to position [0, 0]
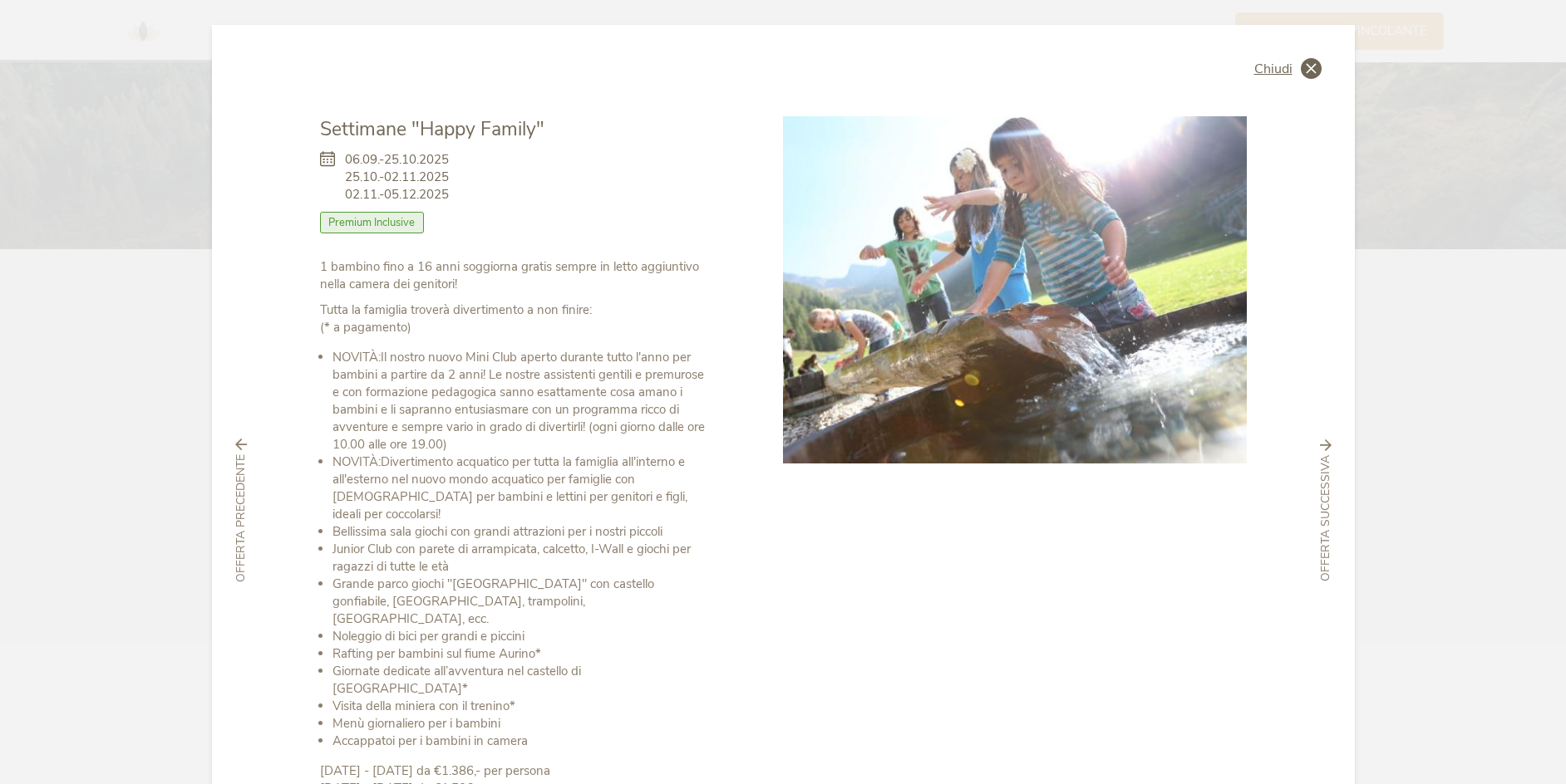
click at [1283, 69] on span "Chiudi" at bounding box center [1273, 69] width 38 height 14
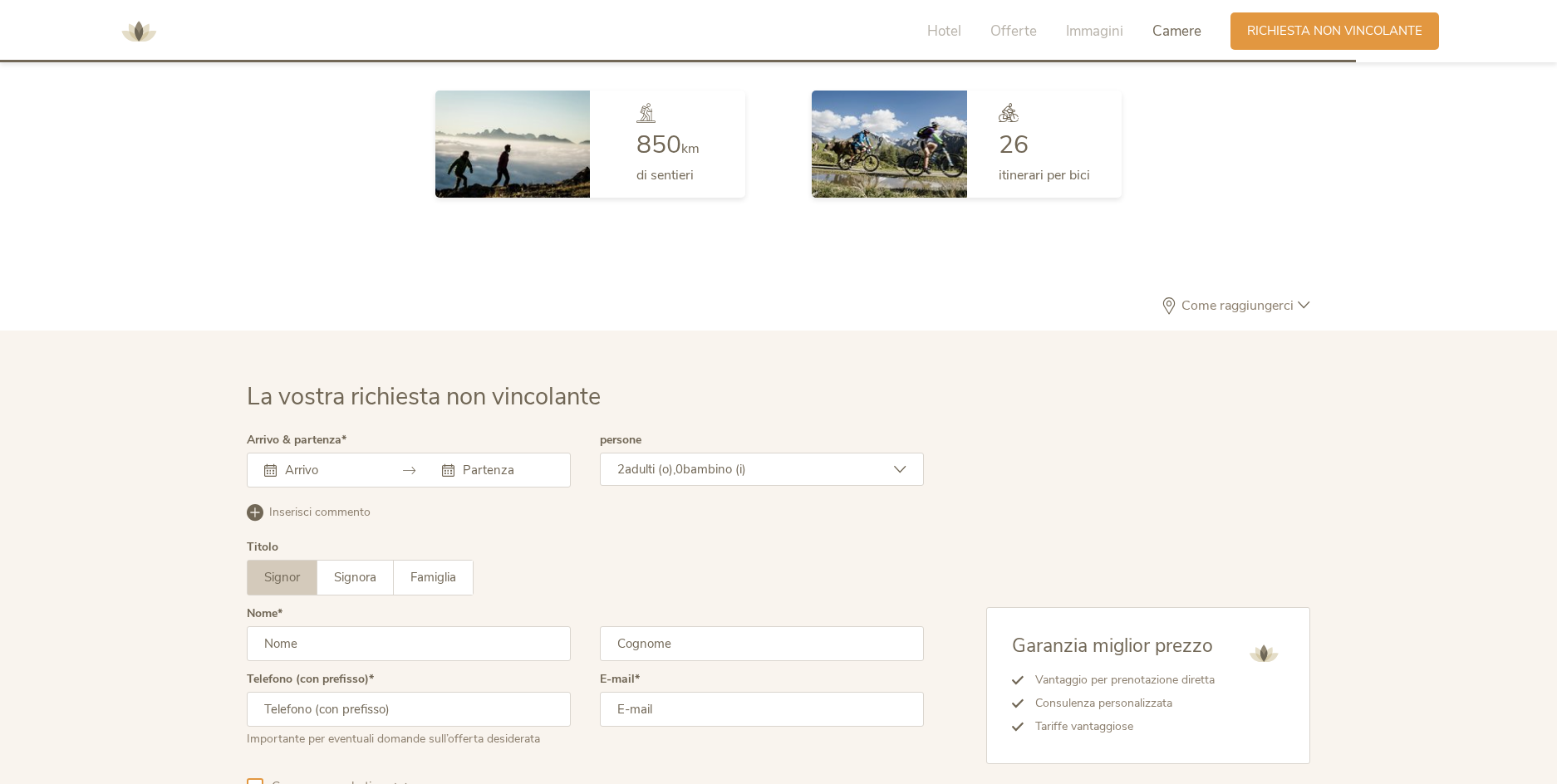
scroll to position [4864, 0]
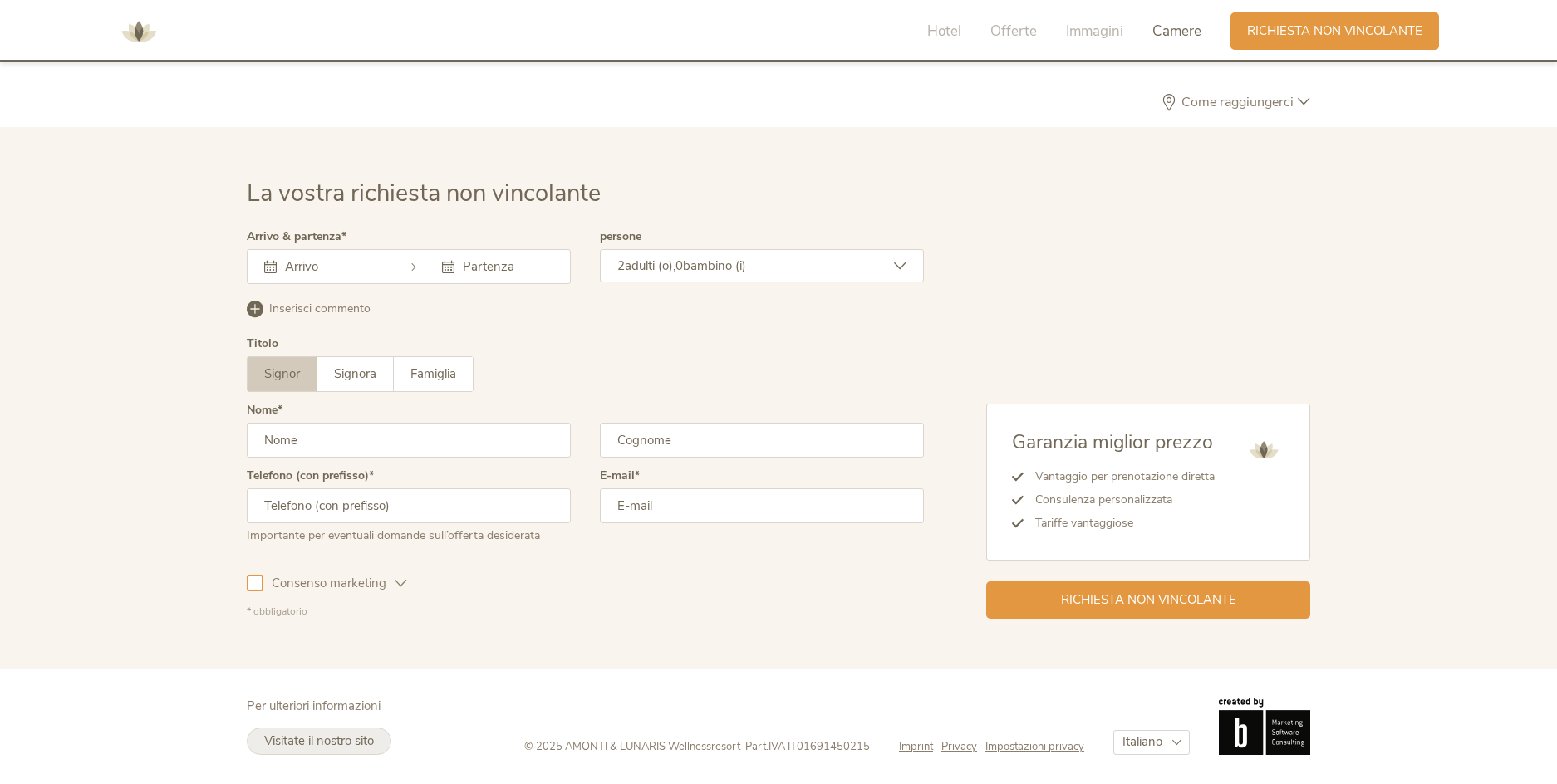
click at [315, 739] on span "Visitate il nostro sito" at bounding box center [318, 740] width 110 height 16
